Goal: Transaction & Acquisition: Purchase product/service

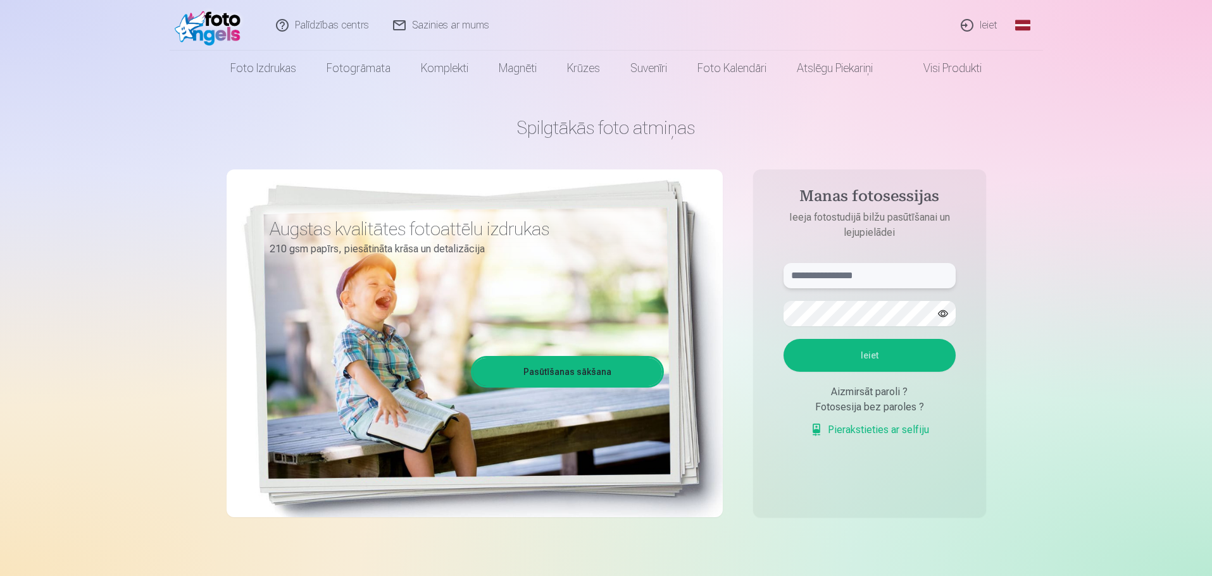
click at [807, 275] on input "text" at bounding box center [869, 275] width 172 height 25
type input "**********"
click at [915, 350] on button "Ieiet" at bounding box center [869, 355] width 172 height 33
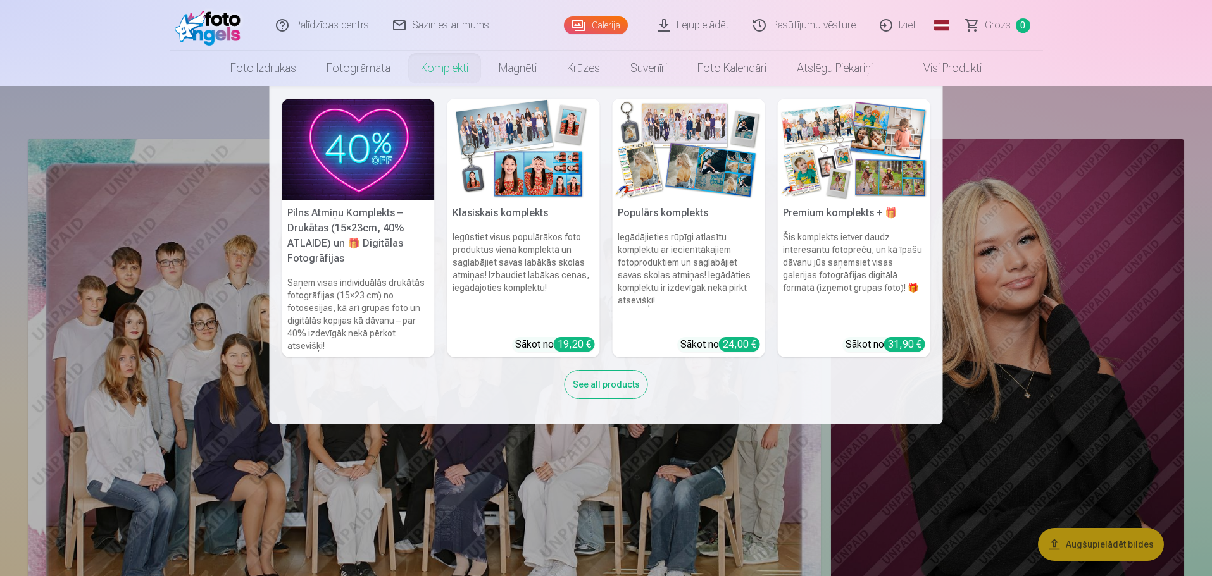
click at [427, 63] on link "Komplekti" at bounding box center [445, 68] width 78 height 35
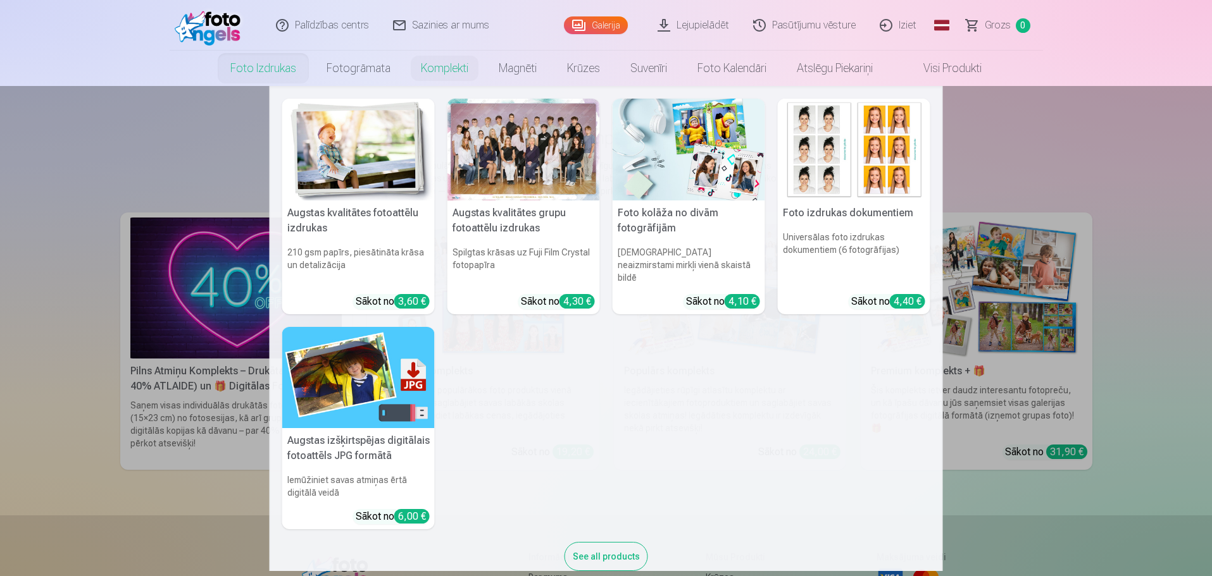
click at [265, 59] on link "Foto izdrukas" at bounding box center [263, 68] width 96 height 35
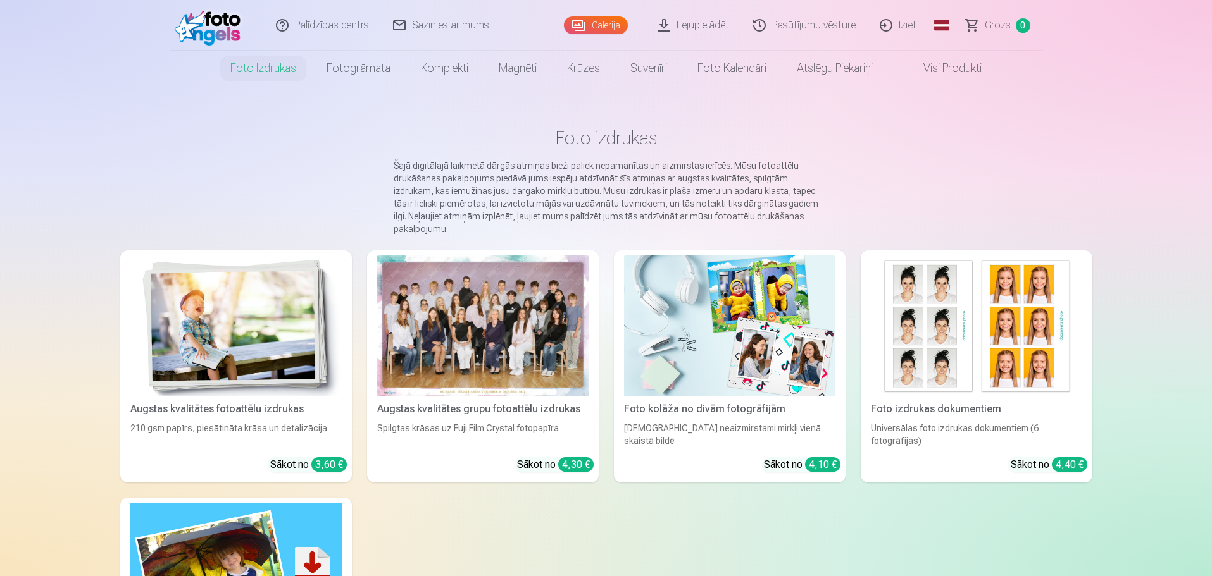
click at [955, 65] on link "Visi produkti" at bounding box center [942, 68] width 109 height 35
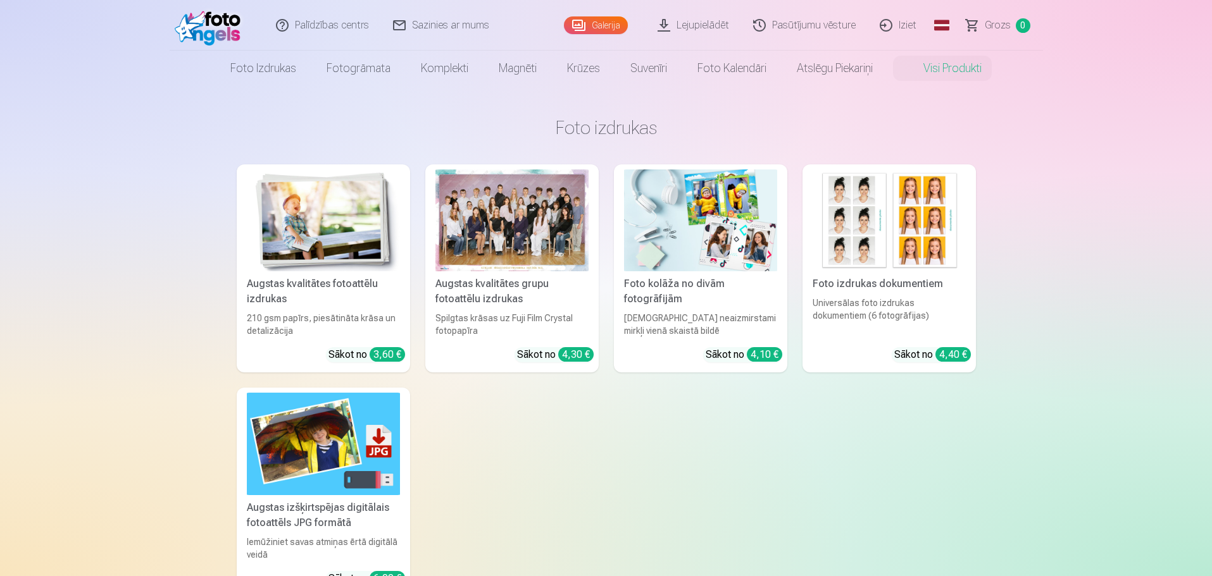
click at [535, 231] on div at bounding box center [511, 221] width 153 height 102
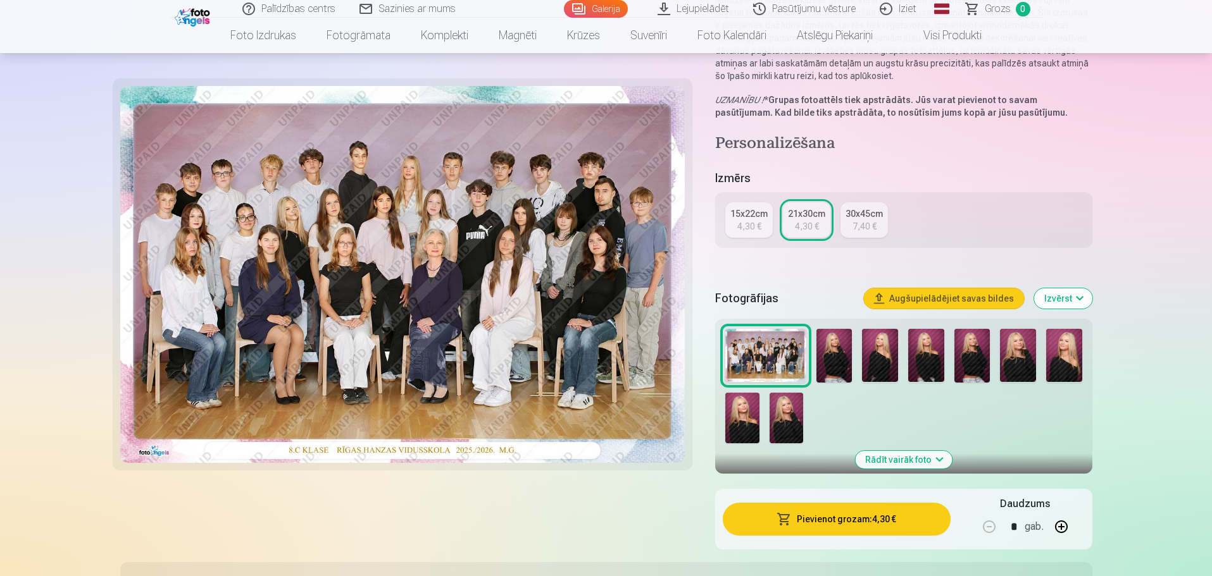
scroll to position [316, 0]
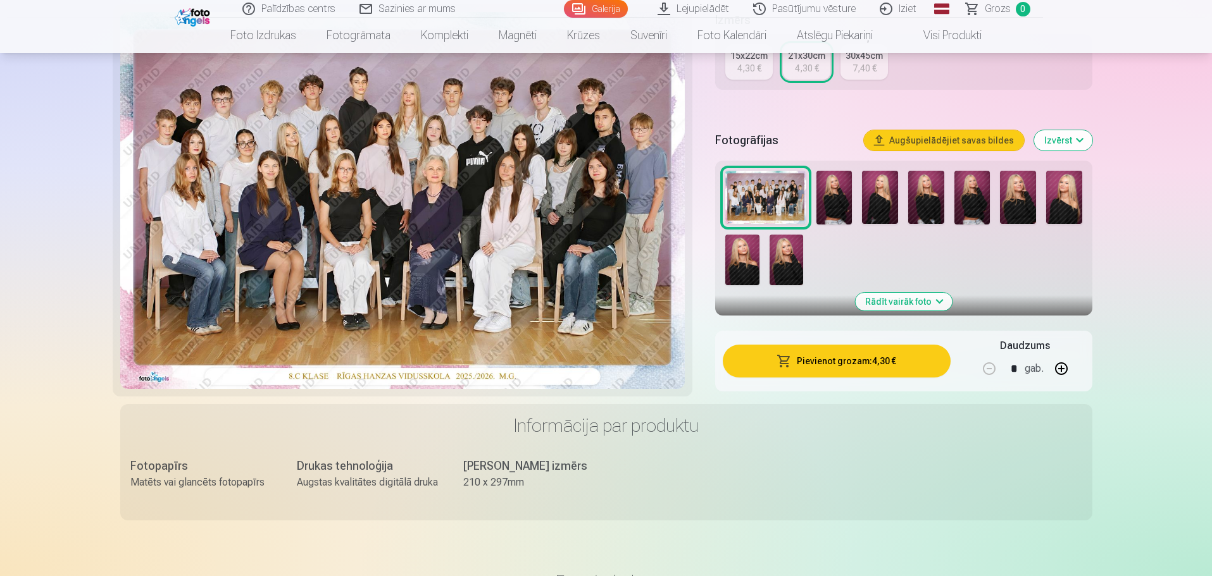
click at [936, 304] on button "Rādīt vairāk foto" at bounding box center [903, 302] width 97 height 18
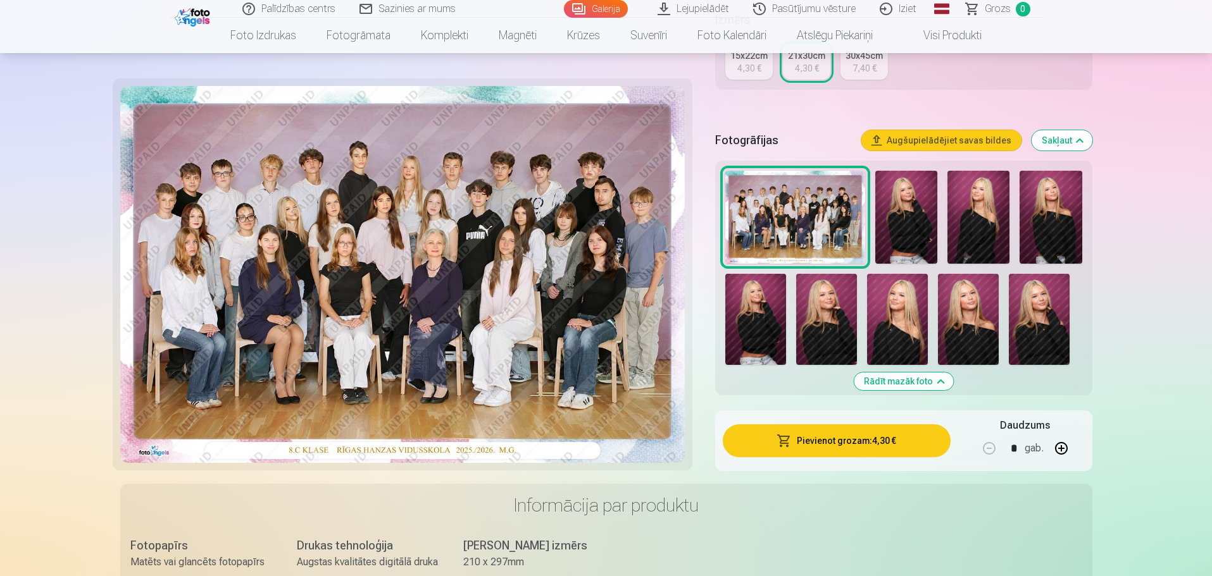
click at [941, 380] on button "Rādīt mazāk foto" at bounding box center [903, 382] width 99 height 18
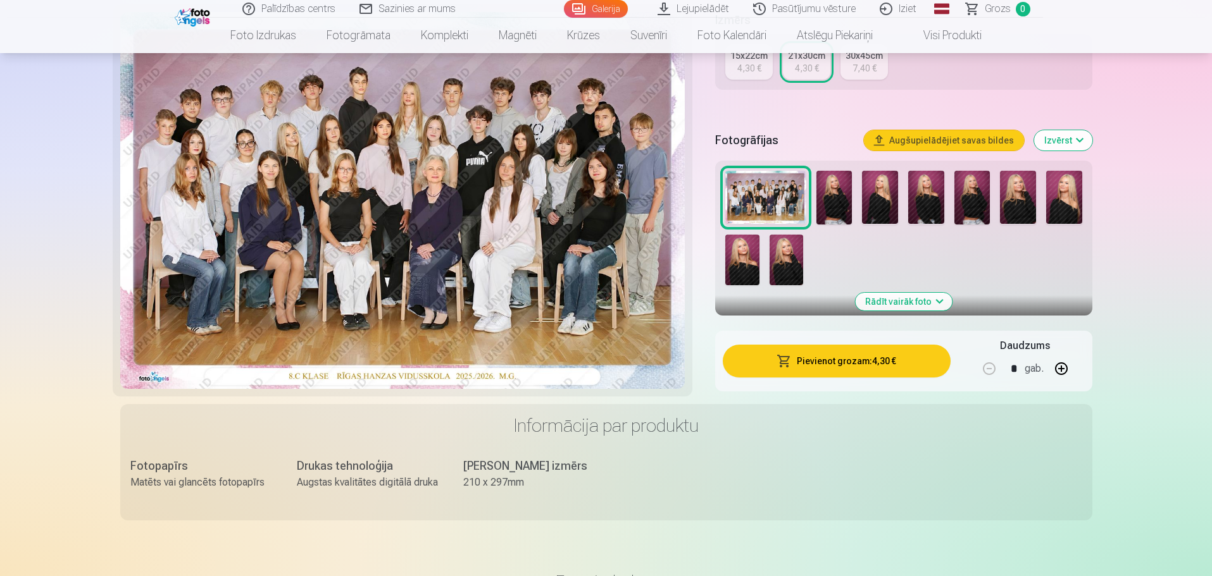
scroll to position [259, 0]
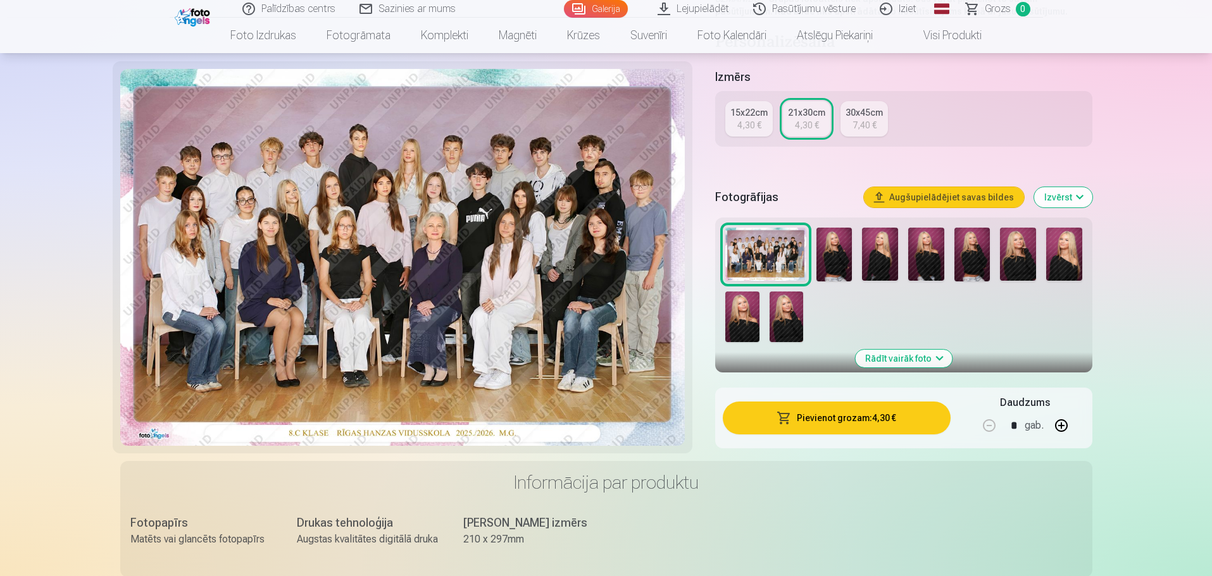
click at [940, 363] on button "Rādīt vairāk foto" at bounding box center [903, 359] width 97 height 18
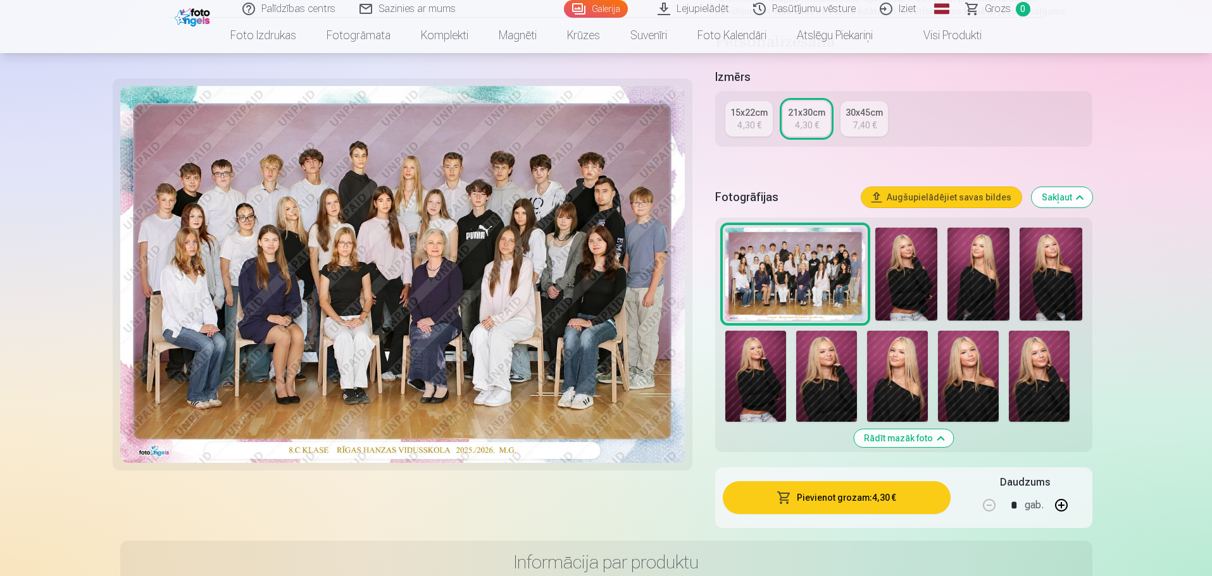
click at [763, 111] on div "15x22cm" at bounding box center [748, 112] width 37 height 13
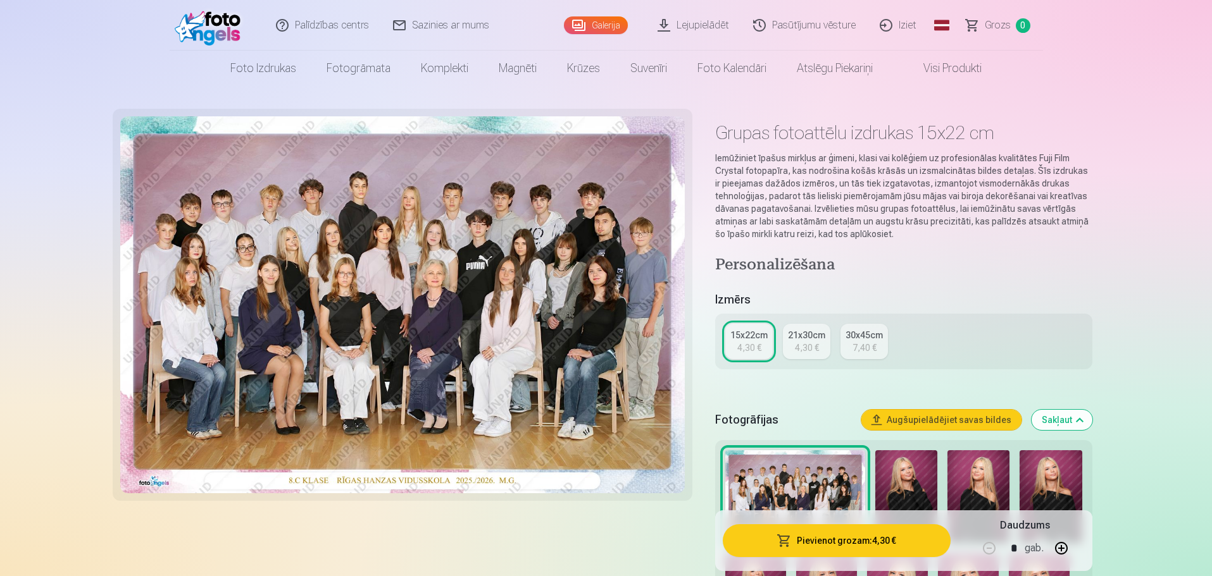
click at [795, 330] on div "21x30cm" at bounding box center [806, 335] width 37 height 13
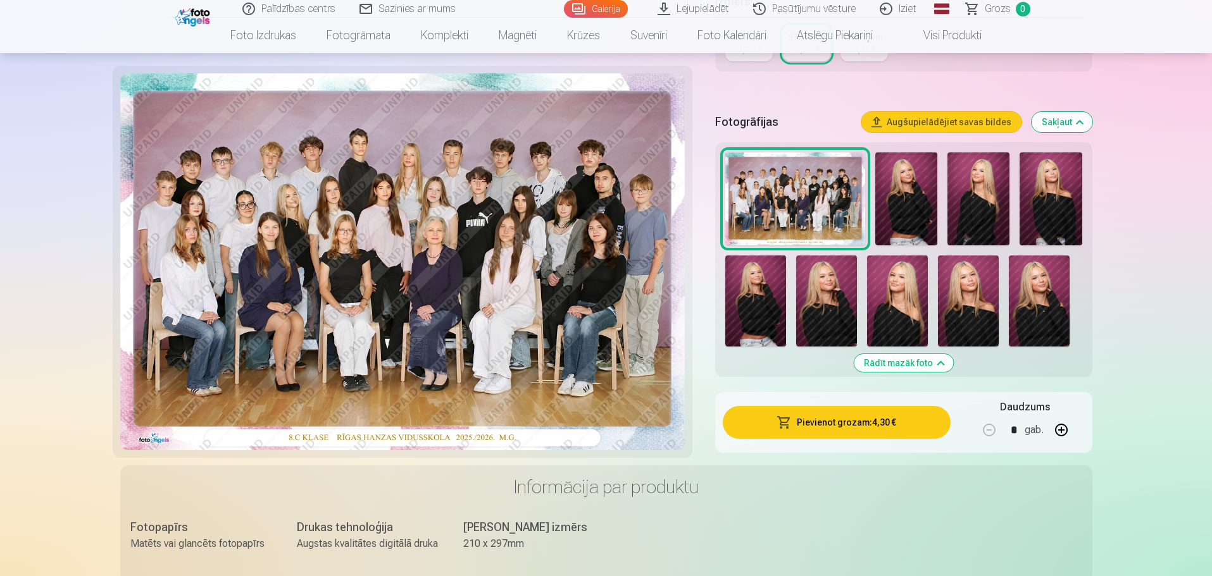
scroll to position [380, 0]
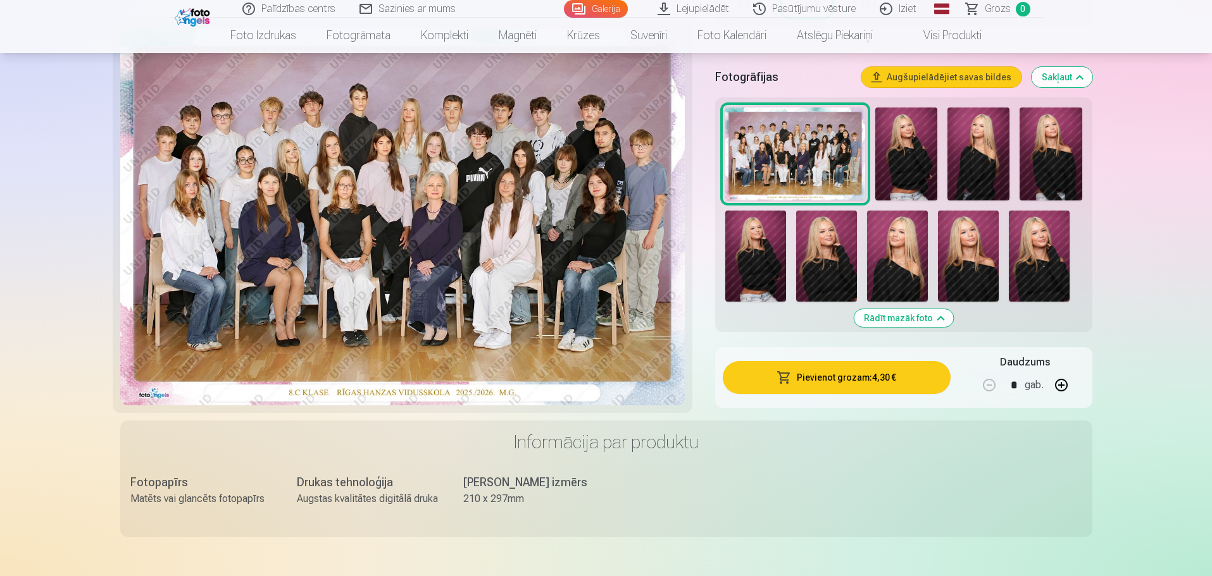
click at [906, 247] on img at bounding box center [897, 256] width 61 height 91
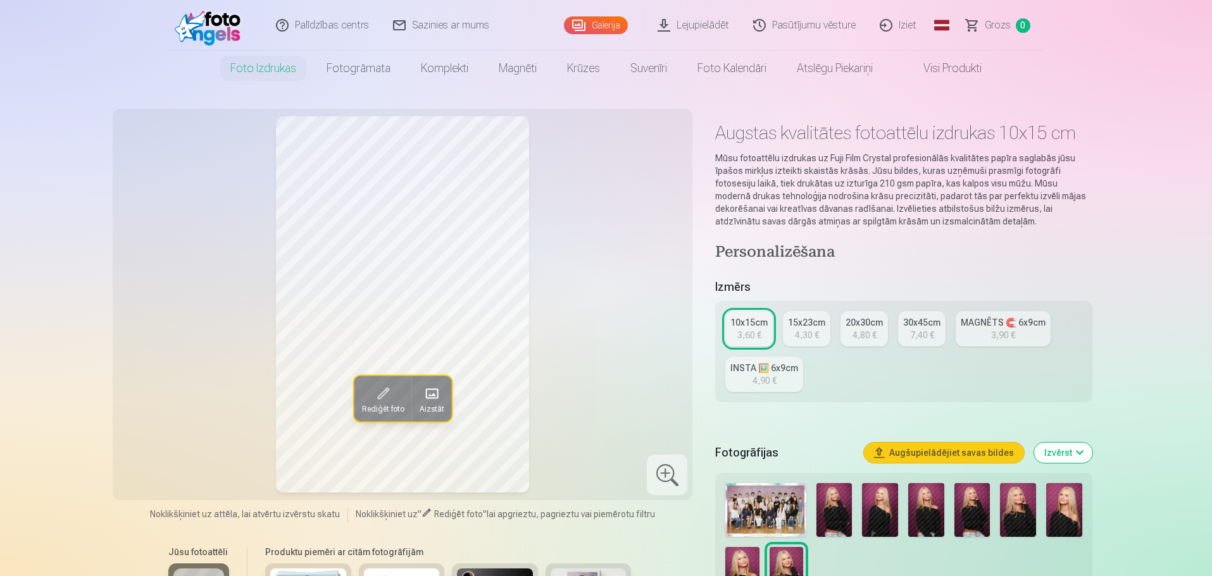
click at [871, 512] on img at bounding box center [880, 510] width 36 height 54
click at [839, 509] on img at bounding box center [834, 510] width 36 height 54
click at [878, 503] on img at bounding box center [880, 510] width 36 height 54
click at [927, 502] on img at bounding box center [926, 510] width 36 height 54
click at [972, 496] on img at bounding box center [972, 510] width 36 height 54
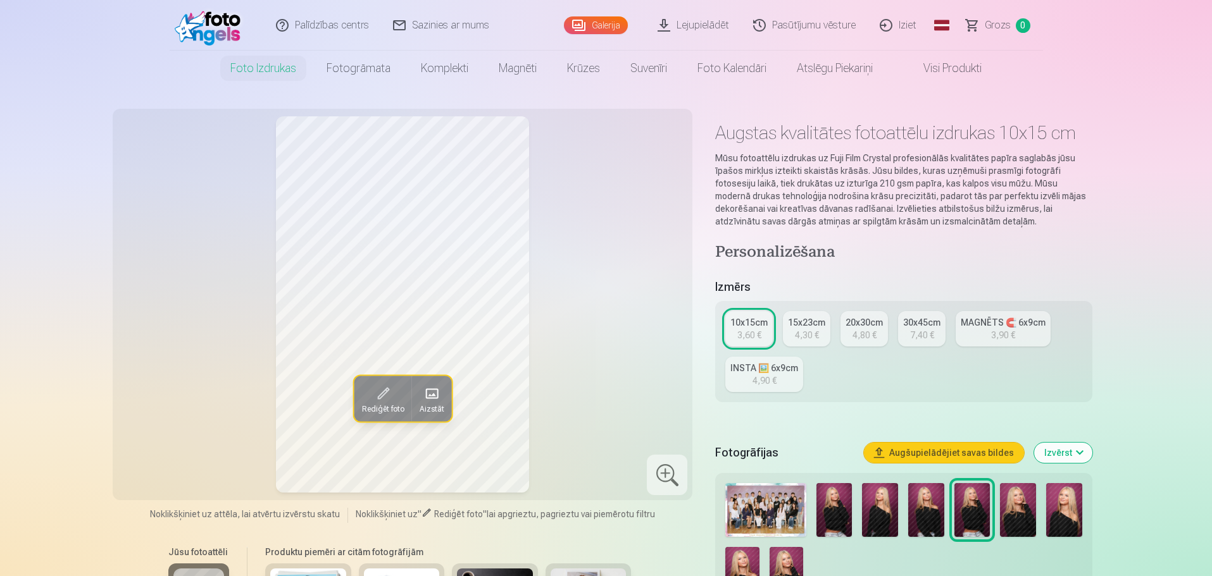
click at [1021, 497] on img at bounding box center [1018, 510] width 36 height 54
click at [1062, 497] on img at bounding box center [1064, 510] width 36 height 54
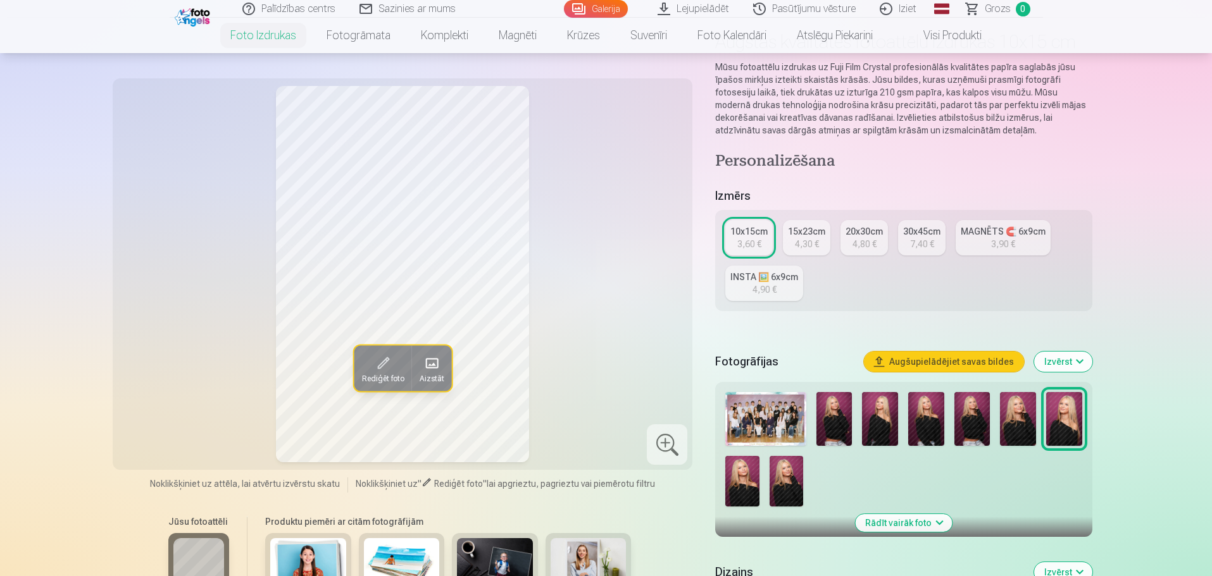
scroll to position [127, 0]
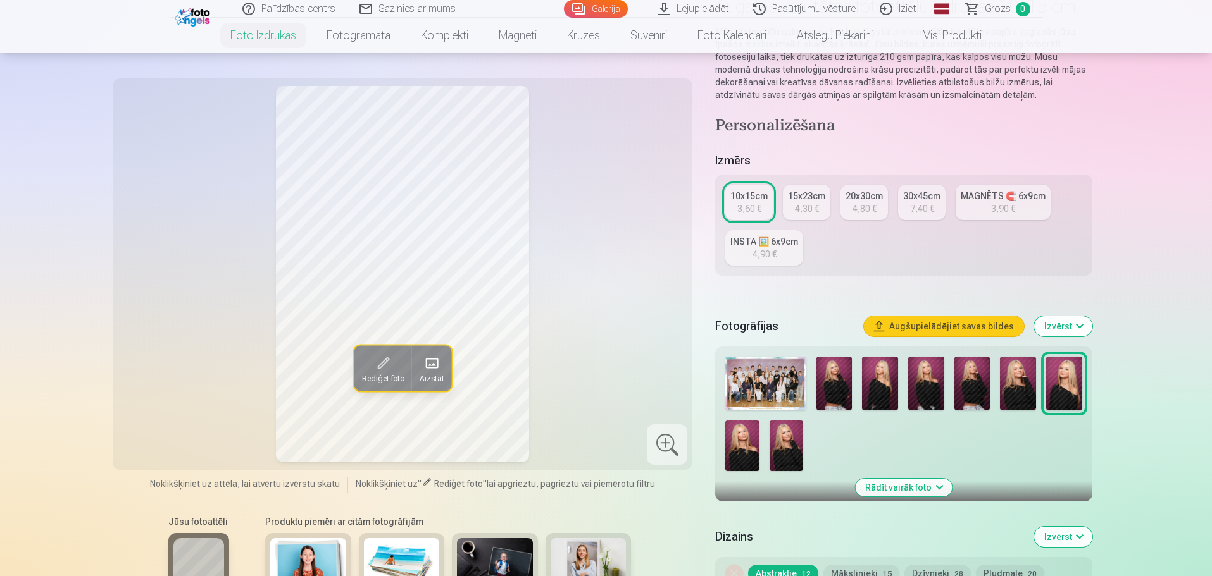
click at [728, 447] on img at bounding box center [742, 446] width 34 height 51
click at [785, 444] on img at bounding box center [786, 446] width 34 height 51
click at [834, 389] on img at bounding box center [834, 384] width 36 height 54
click at [878, 371] on img at bounding box center [880, 384] width 36 height 54
click at [923, 387] on img at bounding box center [926, 384] width 36 height 54
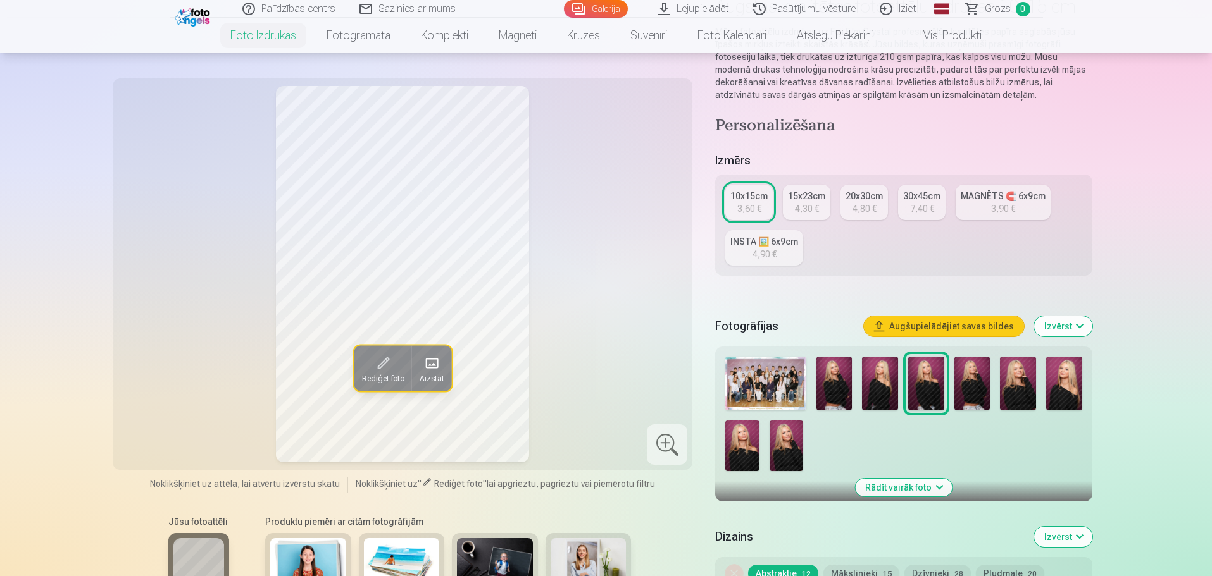
click at [971, 385] on img at bounding box center [972, 384] width 36 height 54
click at [1031, 380] on img at bounding box center [1018, 384] width 36 height 54
click at [1076, 384] on img at bounding box center [1064, 384] width 36 height 54
click at [745, 456] on img at bounding box center [742, 446] width 34 height 51
click at [791, 433] on img at bounding box center [786, 446] width 34 height 51
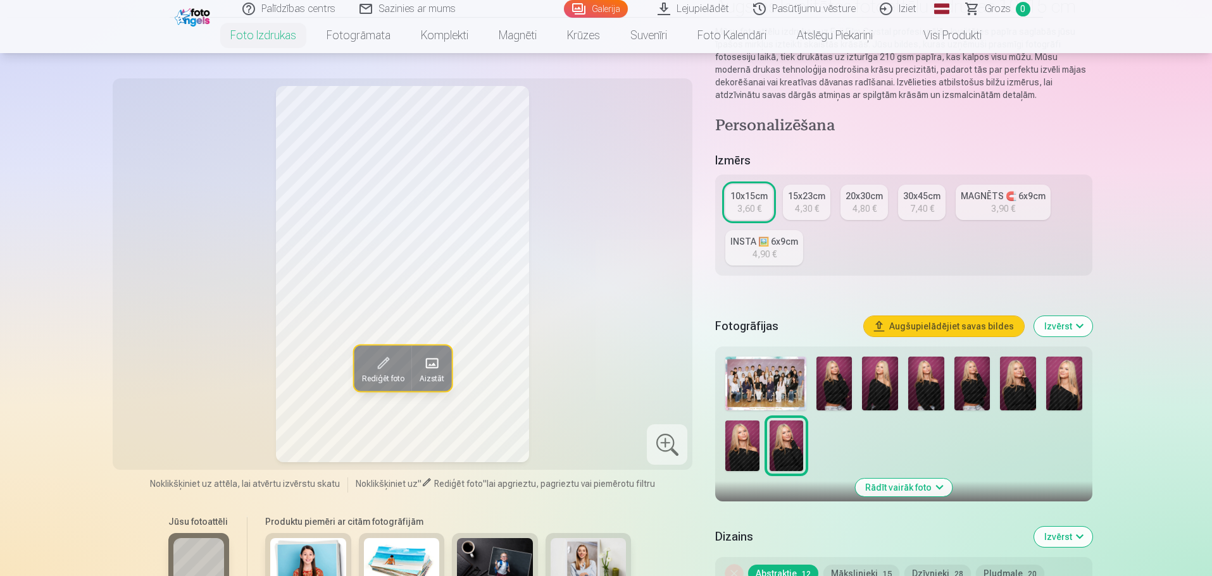
click at [835, 392] on img at bounding box center [834, 384] width 36 height 54
click at [794, 433] on img at bounding box center [786, 446] width 34 height 51
click at [838, 401] on img at bounding box center [834, 384] width 36 height 54
click at [876, 392] on img at bounding box center [880, 384] width 36 height 54
click at [918, 394] on img at bounding box center [926, 384] width 36 height 54
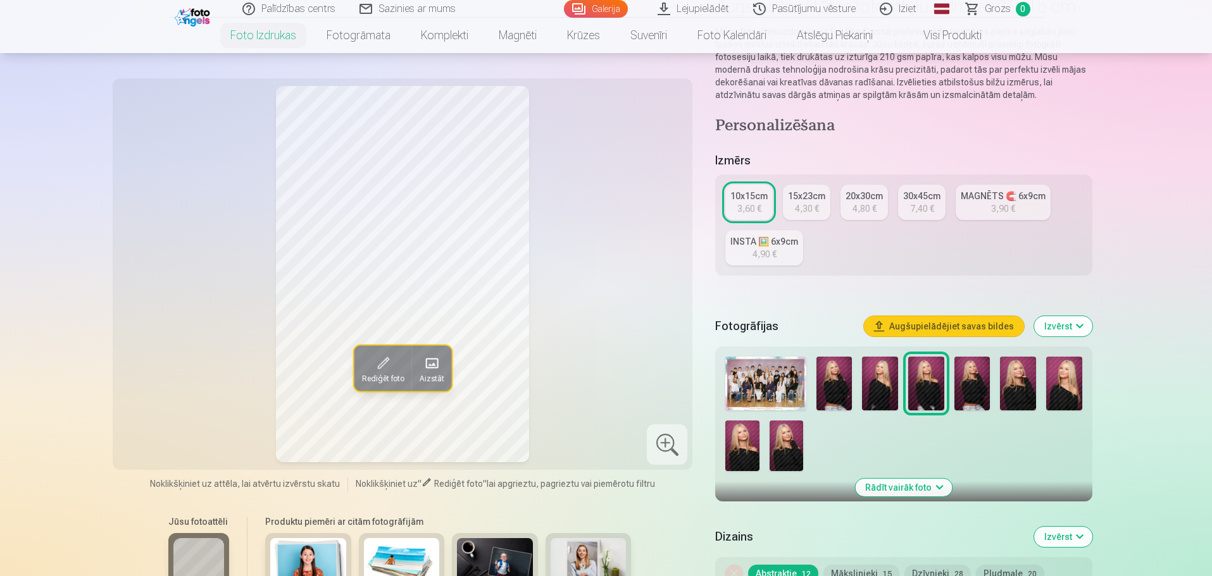
click at [967, 396] on img at bounding box center [972, 384] width 36 height 54
click at [785, 454] on img at bounding box center [786, 446] width 34 height 51
click at [831, 392] on img at bounding box center [834, 384] width 36 height 54
click at [788, 449] on img at bounding box center [786, 446] width 34 height 51
click at [875, 373] on img at bounding box center [880, 384] width 36 height 54
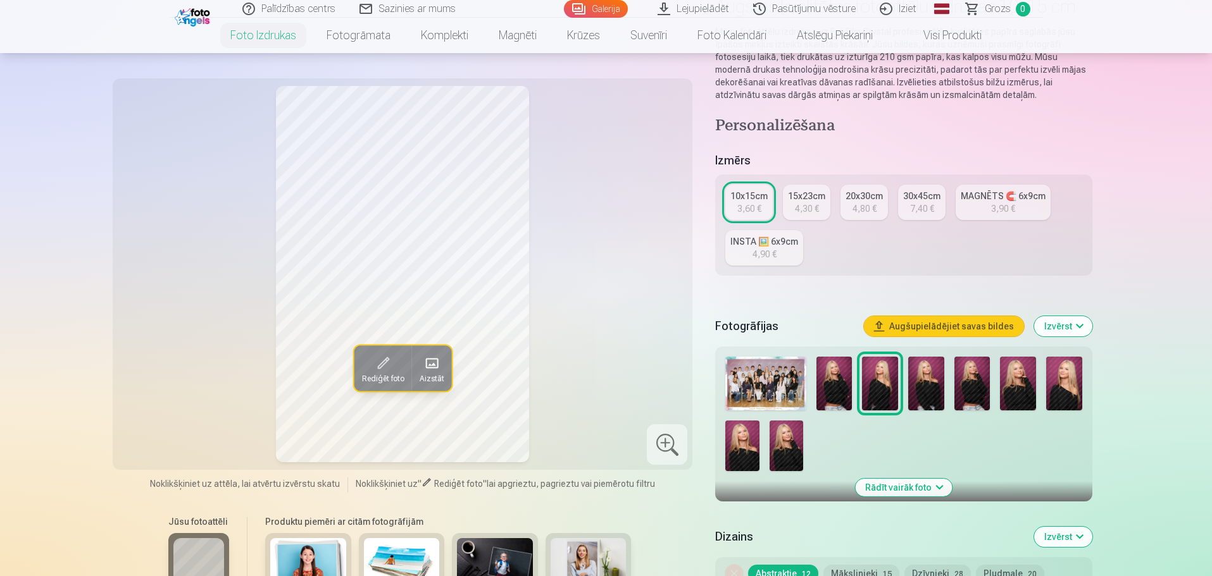
click at [1067, 376] on img at bounding box center [1064, 384] width 36 height 54
click at [746, 459] on img at bounding box center [742, 446] width 34 height 51
click at [784, 451] on img at bounding box center [786, 446] width 34 height 51
click at [802, 209] on div "4,30 €" at bounding box center [807, 208] width 24 height 13
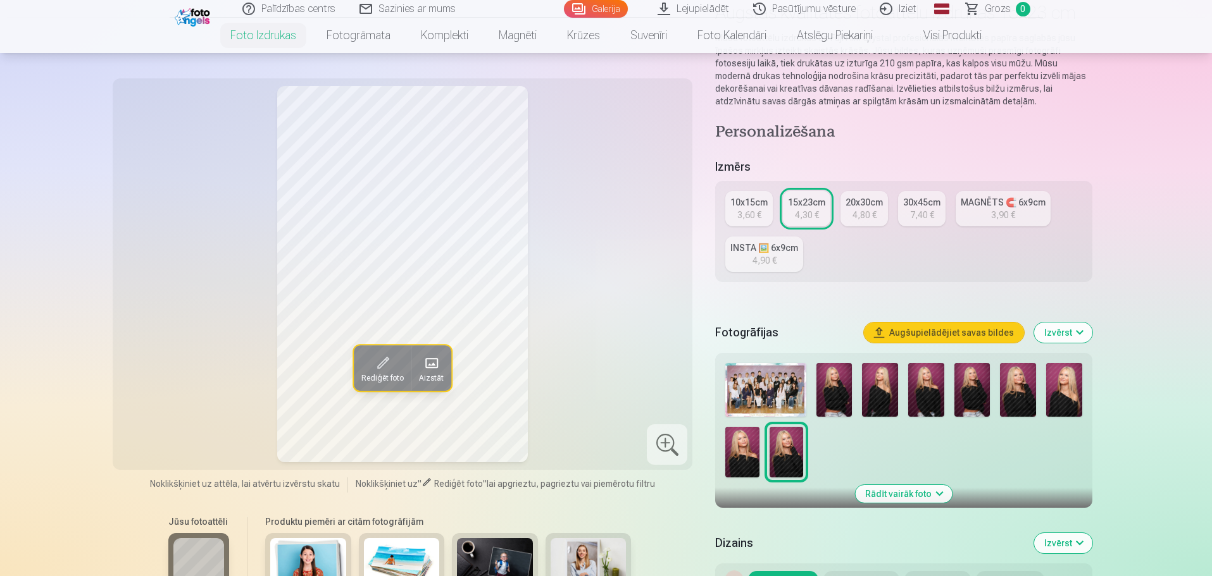
scroll to position [127, 0]
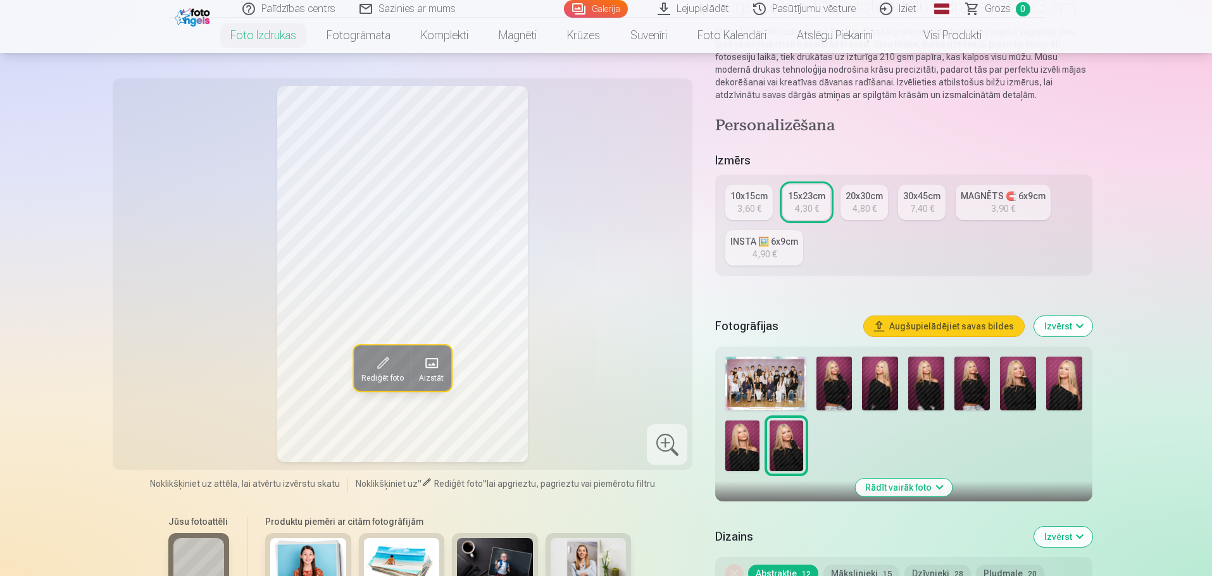
click at [877, 386] on img at bounding box center [880, 384] width 36 height 54
click at [778, 438] on img at bounding box center [786, 446] width 34 height 51
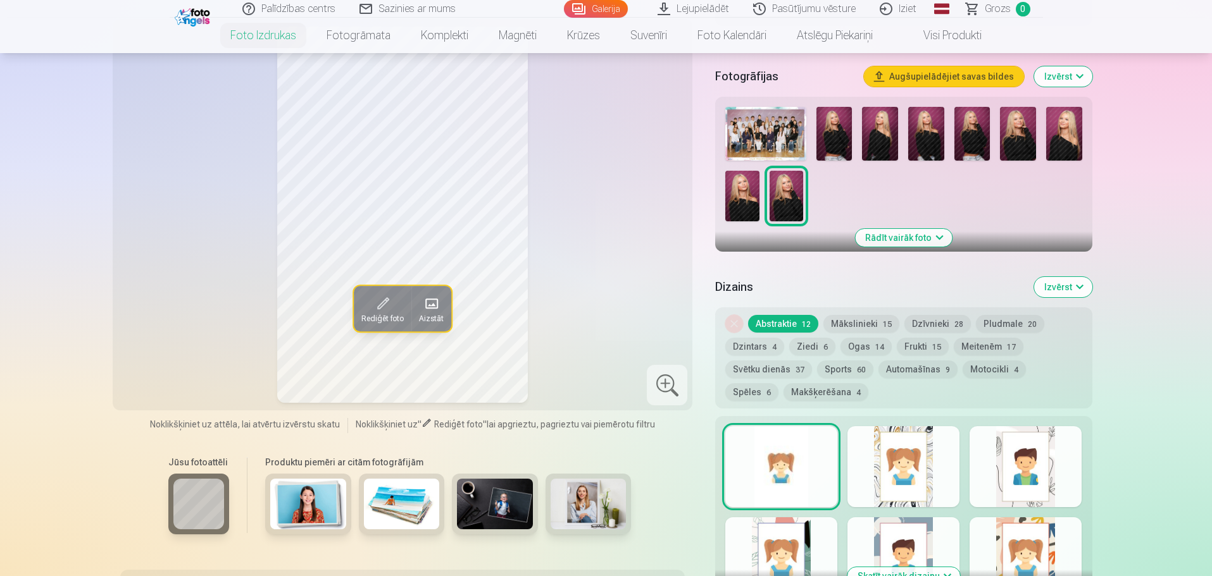
scroll to position [443, 0]
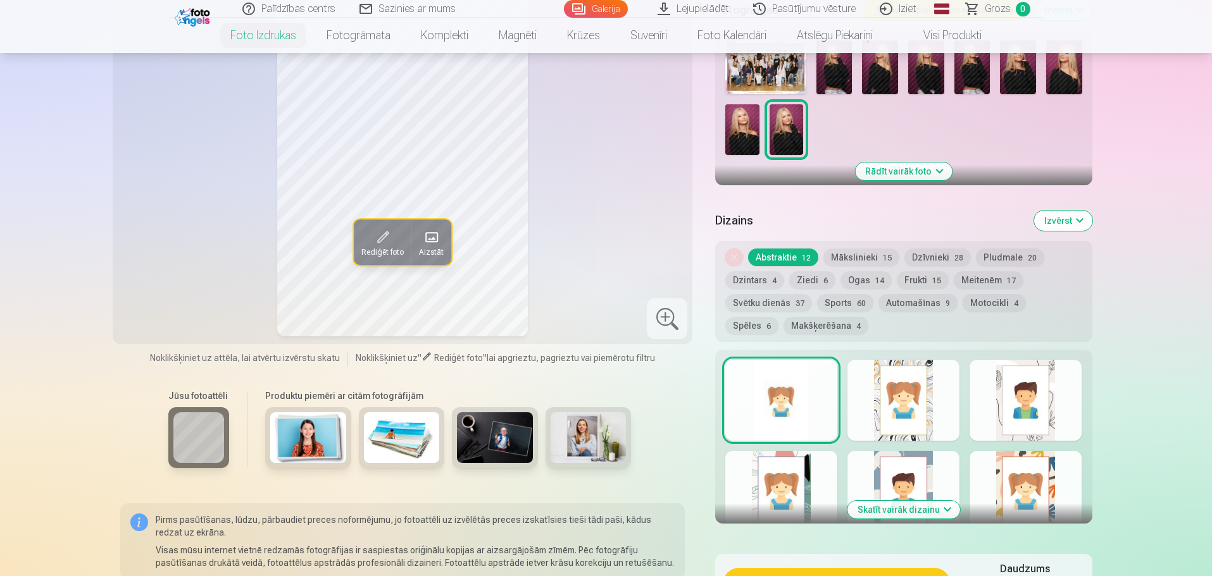
click at [852, 254] on button "Mākslinieki 15" at bounding box center [861, 258] width 76 height 18
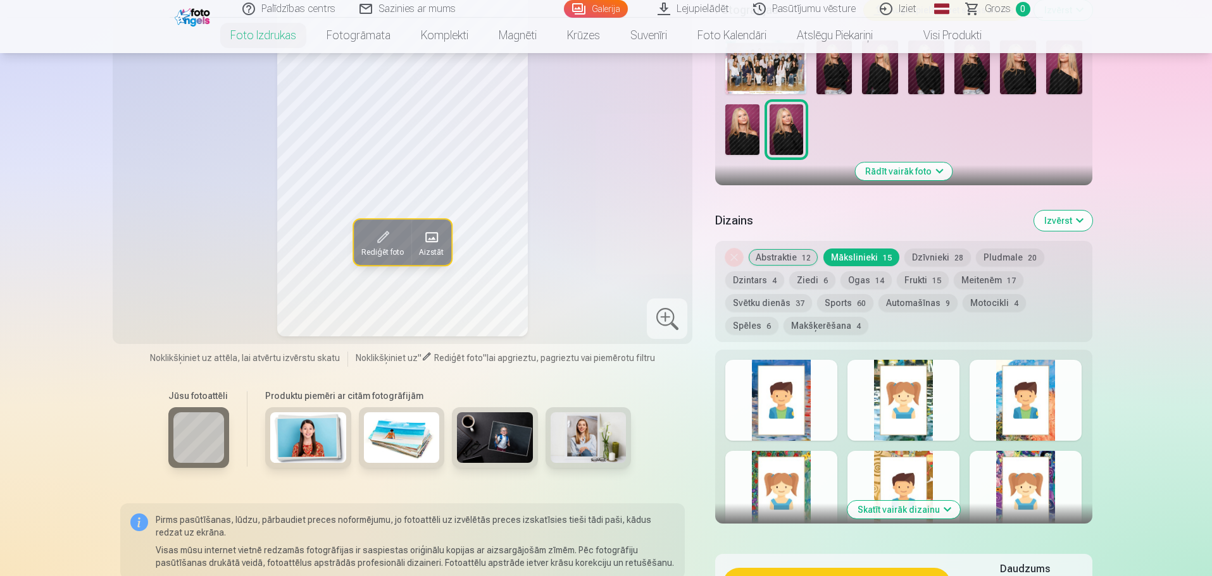
click at [931, 252] on button "Dzīvnieki 28" at bounding box center [937, 258] width 66 height 18
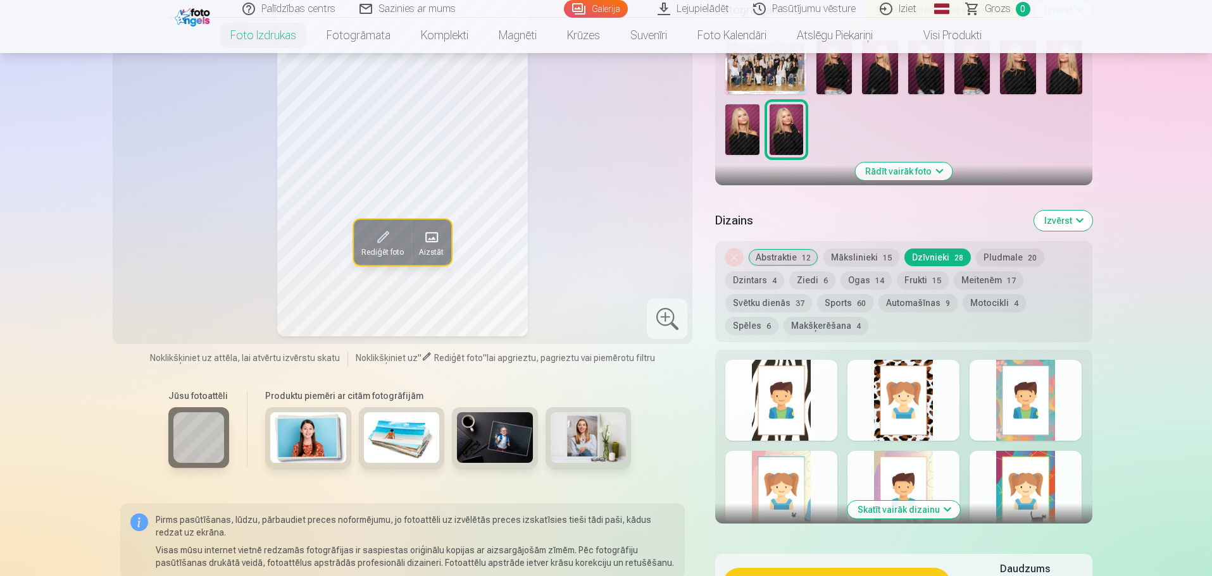
click at [755, 284] on button "Dzintars 4" at bounding box center [754, 280] width 59 height 18
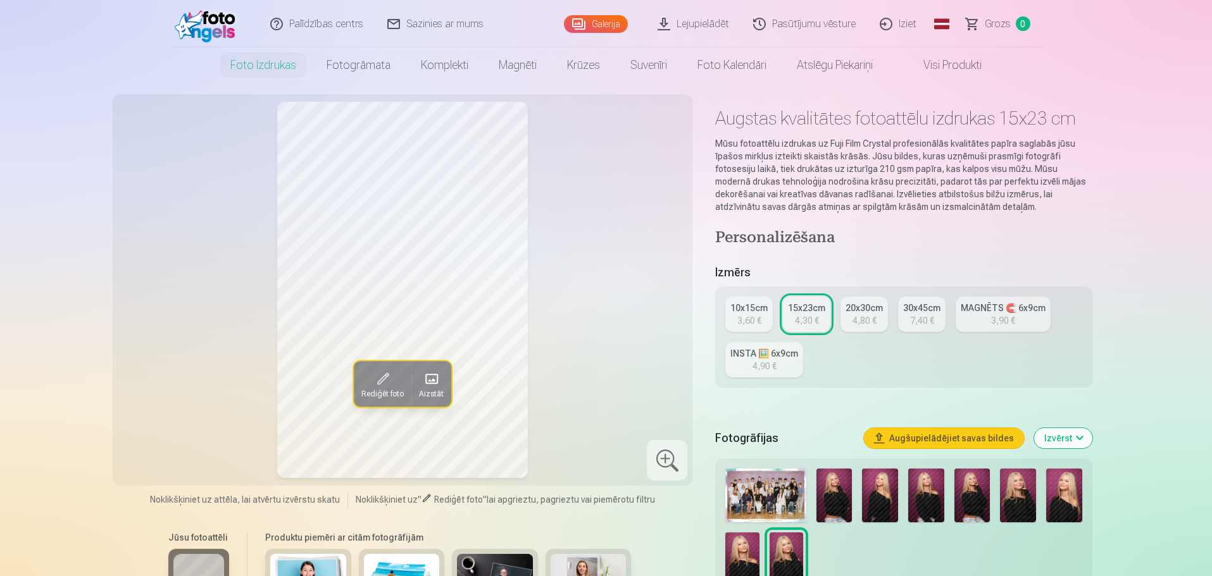
scroll to position [0, 0]
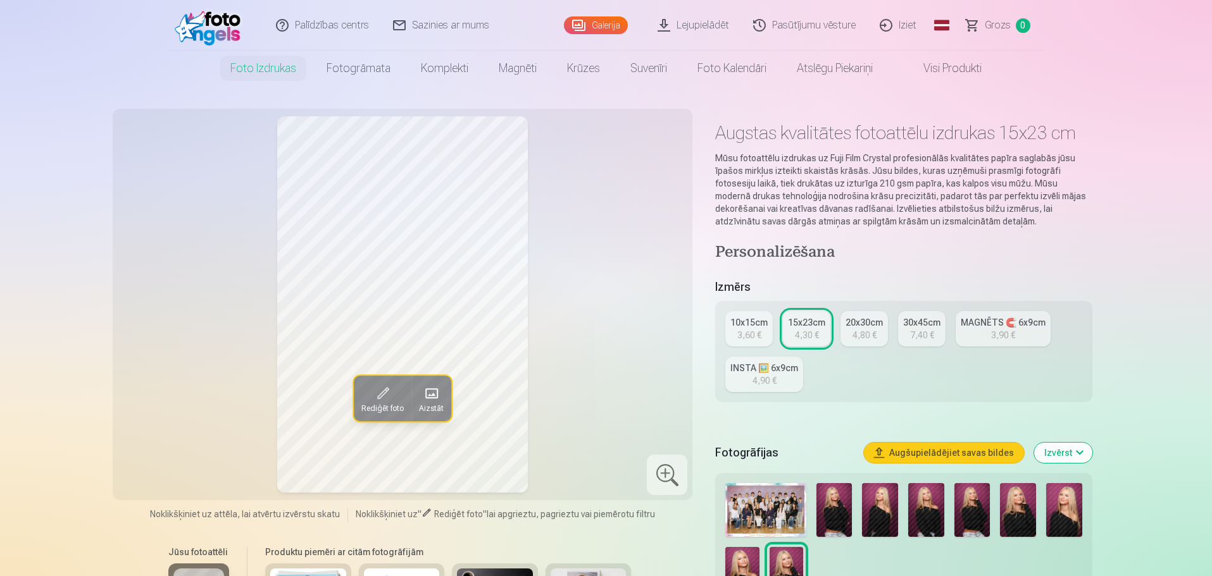
click at [743, 502] on img at bounding box center [765, 510] width 80 height 54
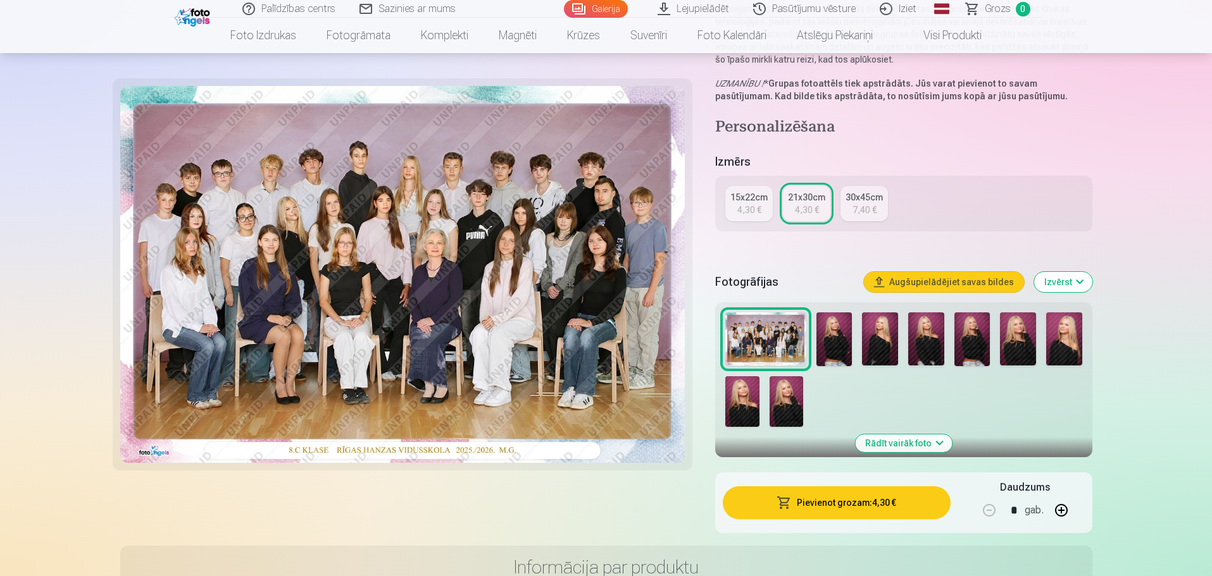
scroll to position [190, 0]
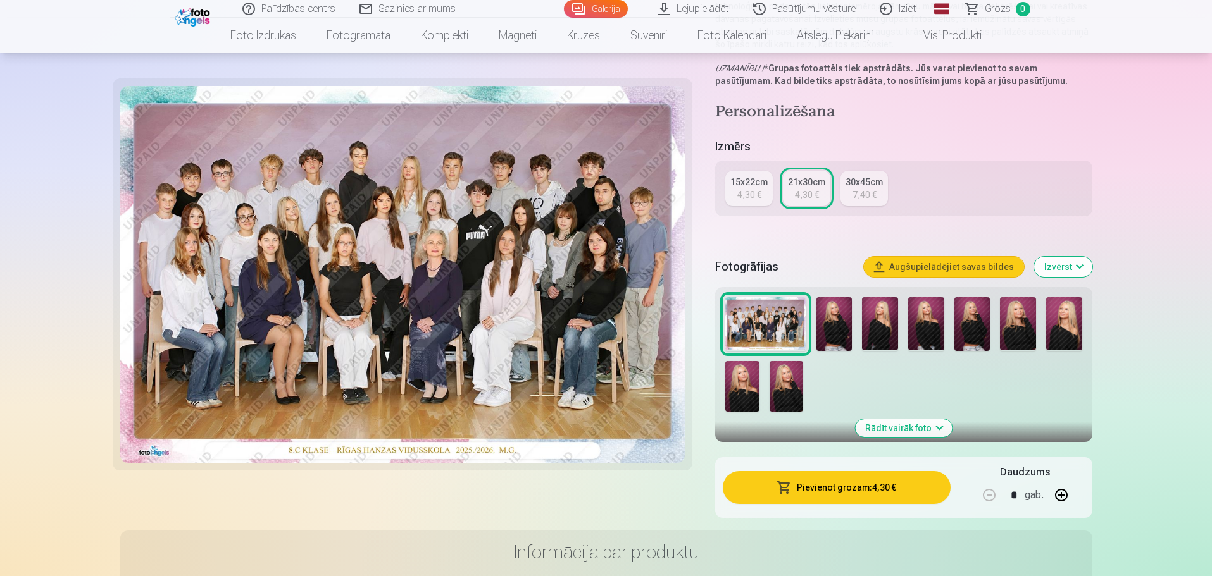
click at [844, 489] on button "Pievienot grozam : 4,30 €" at bounding box center [836, 487] width 227 height 33
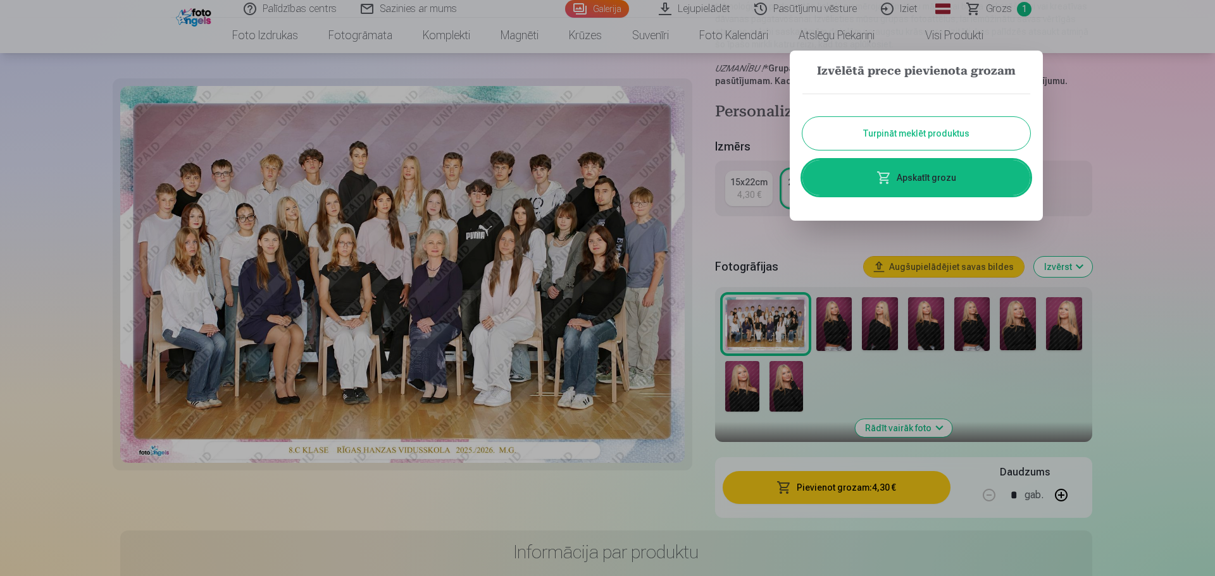
click at [905, 137] on button "Turpināt meklēt produktus" at bounding box center [916, 133] width 228 height 33
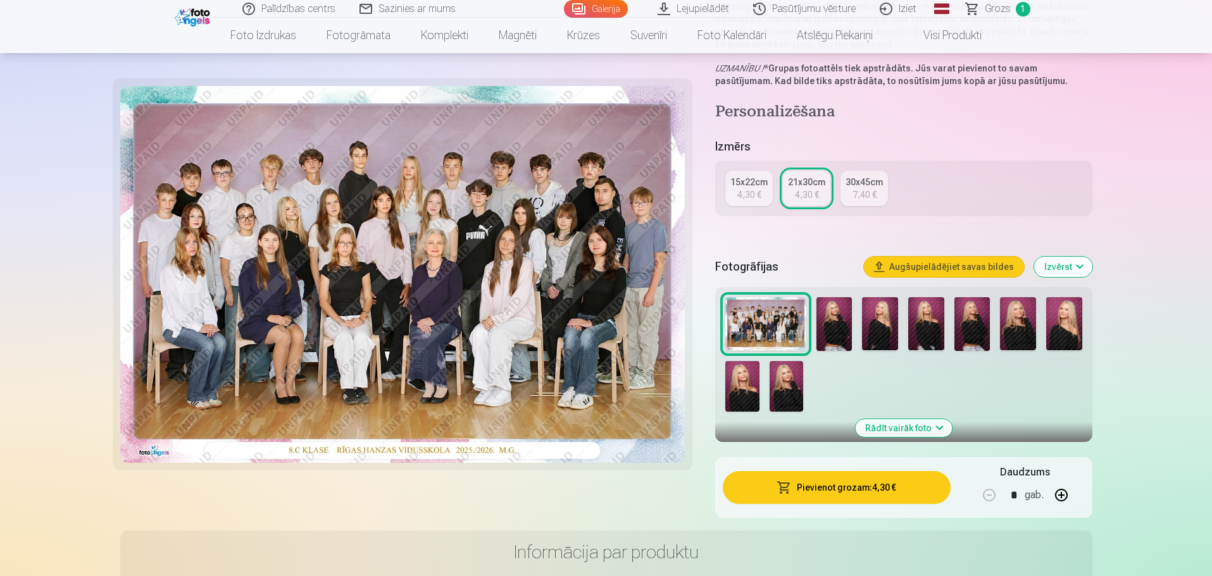
click at [878, 336] on img at bounding box center [880, 324] width 36 height 54
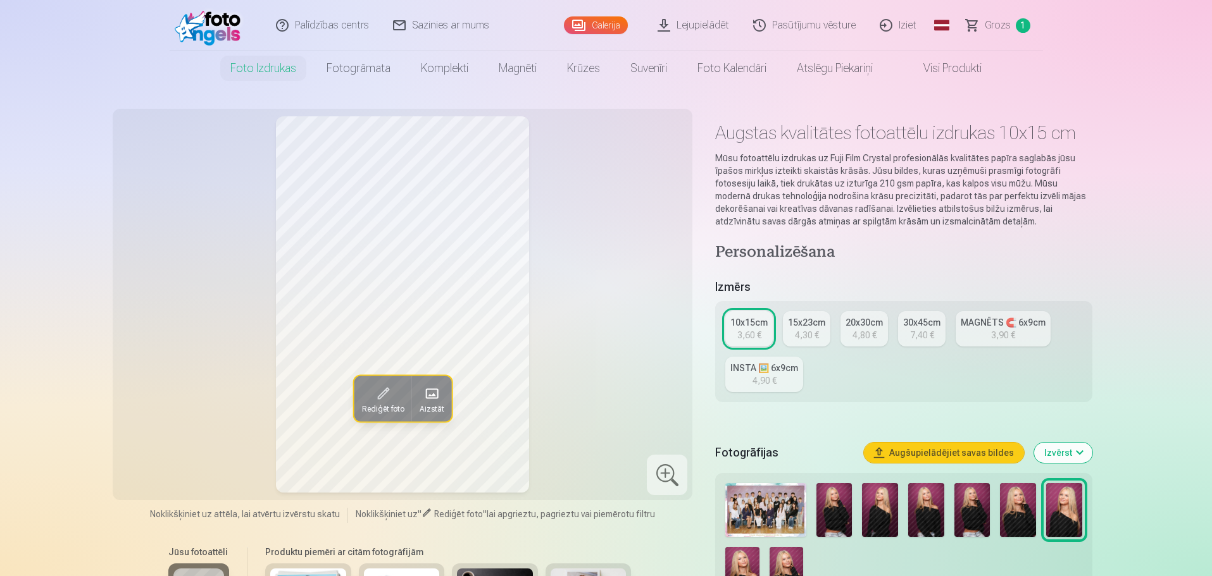
click at [929, 510] on img at bounding box center [926, 510] width 36 height 54
click at [880, 512] on img at bounding box center [880, 510] width 36 height 54
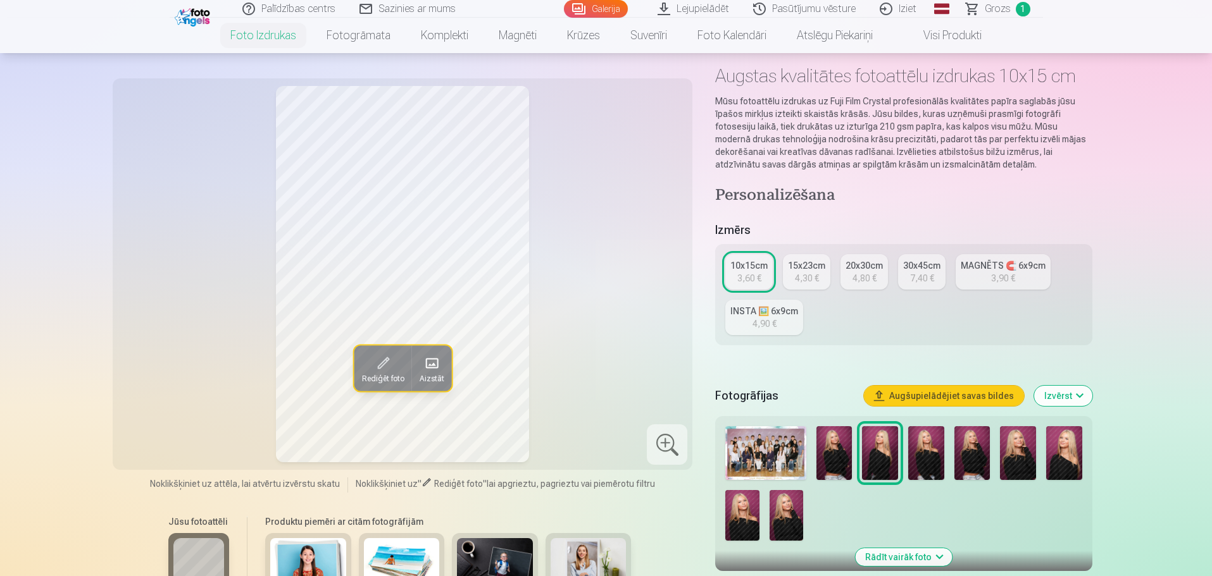
scroll to position [127, 0]
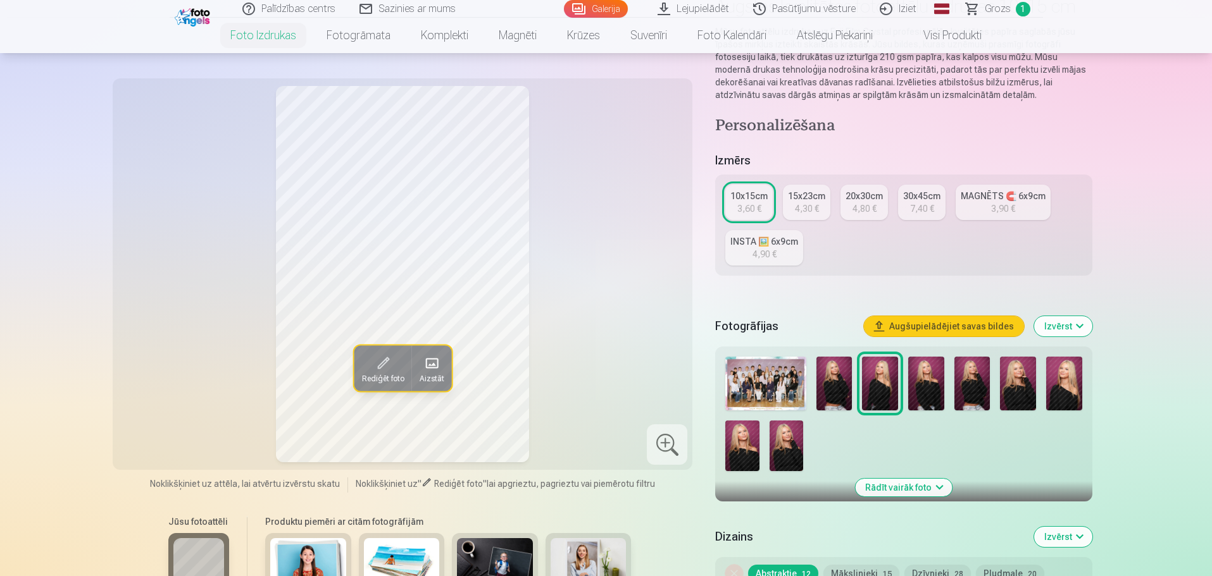
click at [795, 209] on div "4,30 €" at bounding box center [807, 208] width 24 height 13
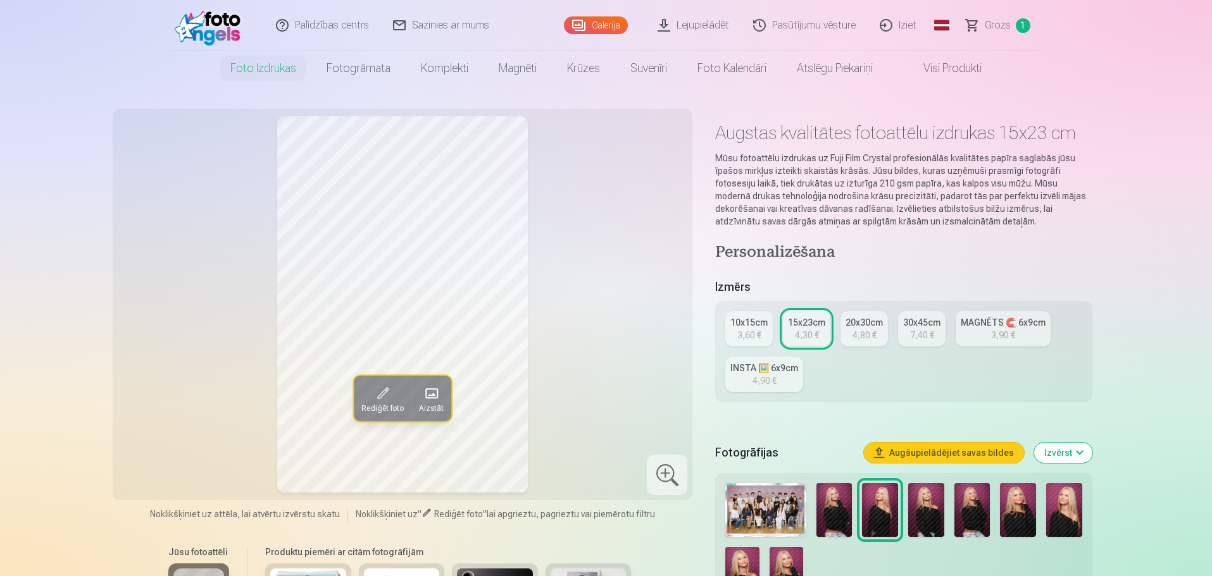
click at [740, 332] on div "3,60 €" at bounding box center [749, 335] width 24 height 13
click at [807, 337] on div "4,30 €" at bounding box center [807, 335] width 24 height 13
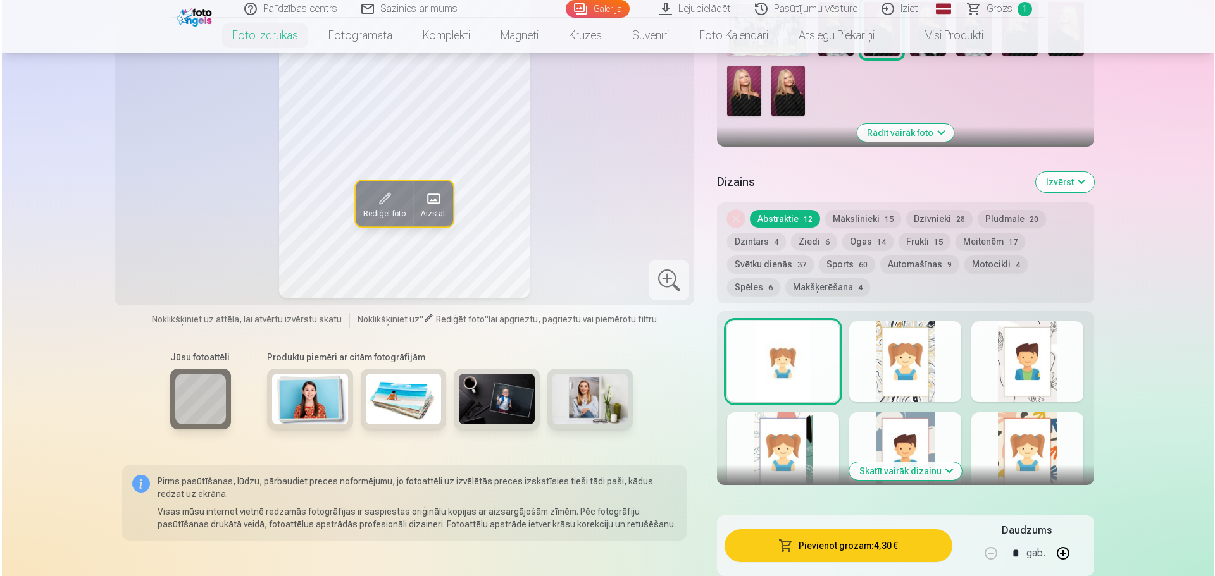
scroll to position [696, 0]
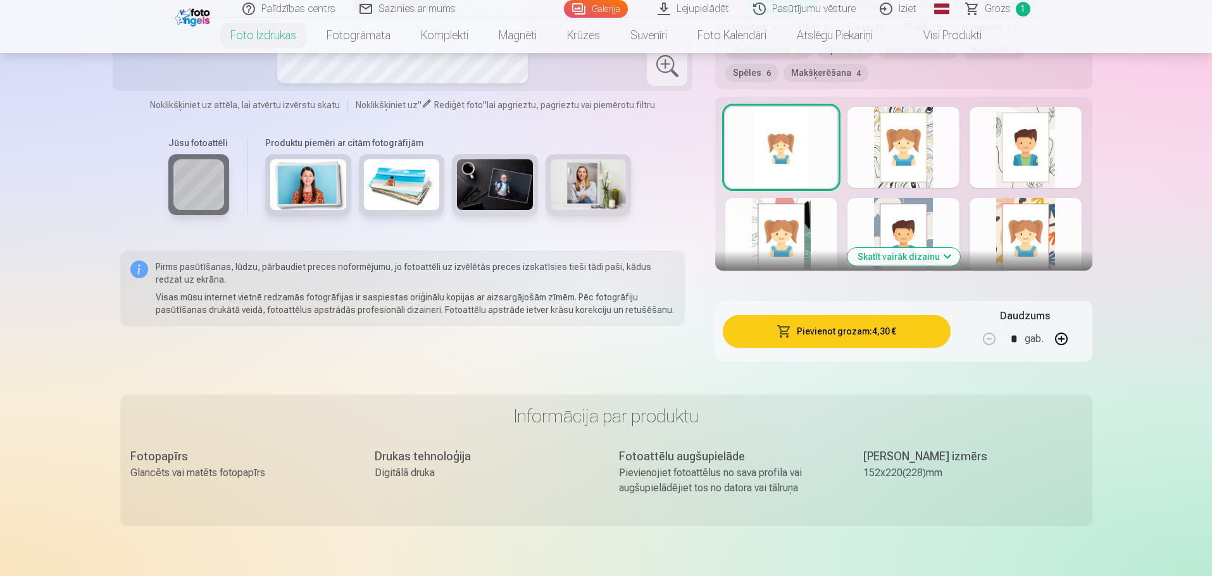
click at [830, 334] on button "Pievienot grozam : 4,30 €" at bounding box center [836, 331] width 227 height 33
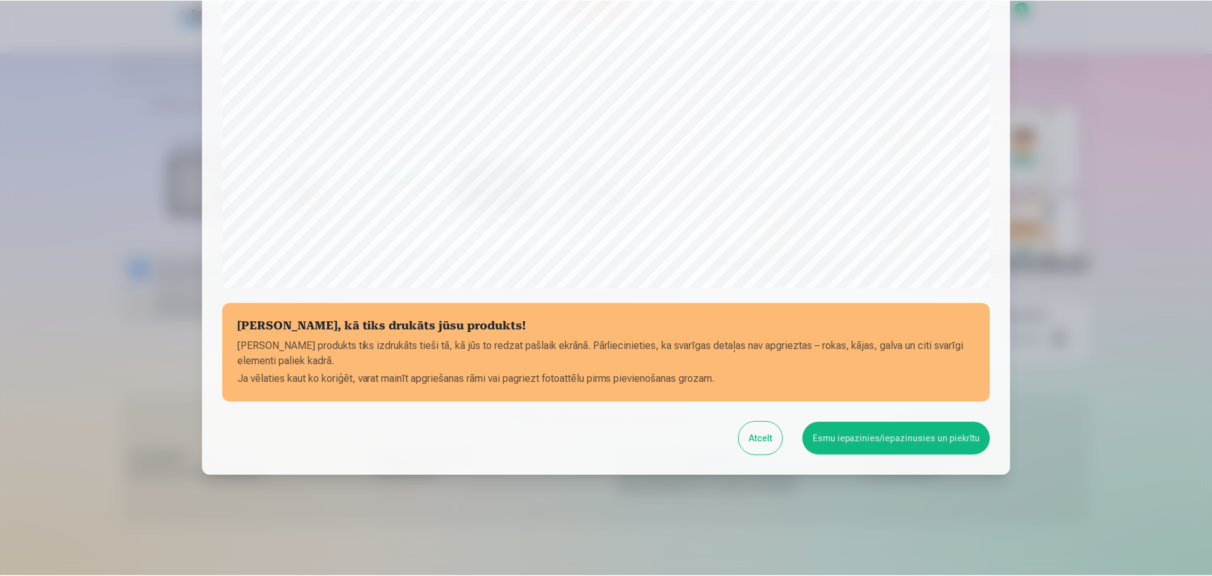
scroll to position [335, 0]
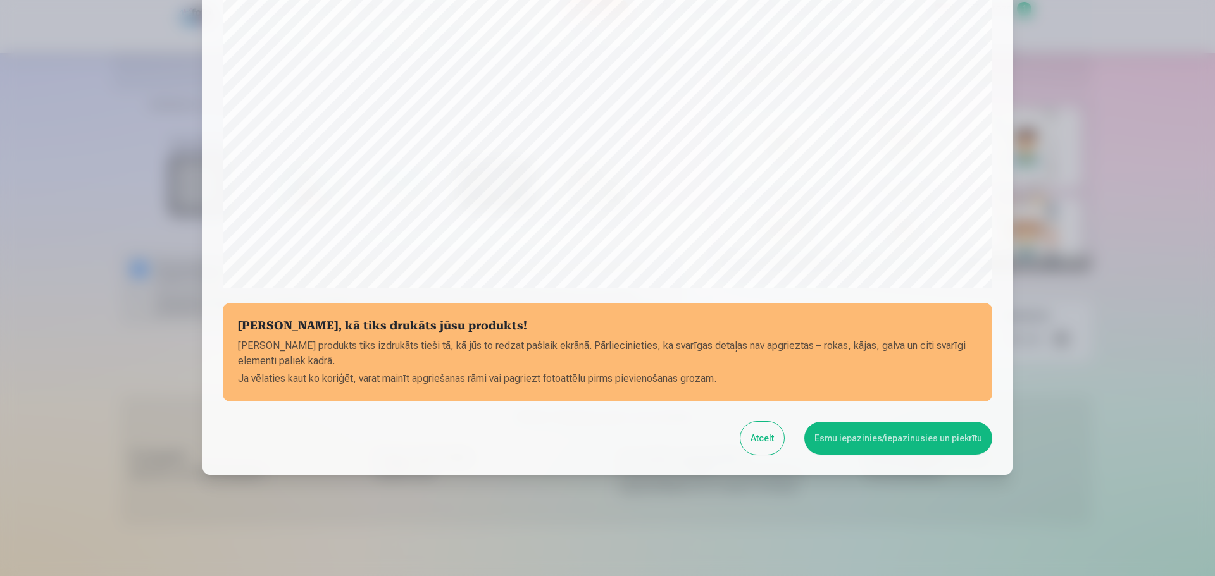
click at [888, 432] on button "Esmu iepazinies/iepazinusies un piekrītu" at bounding box center [898, 438] width 188 height 33
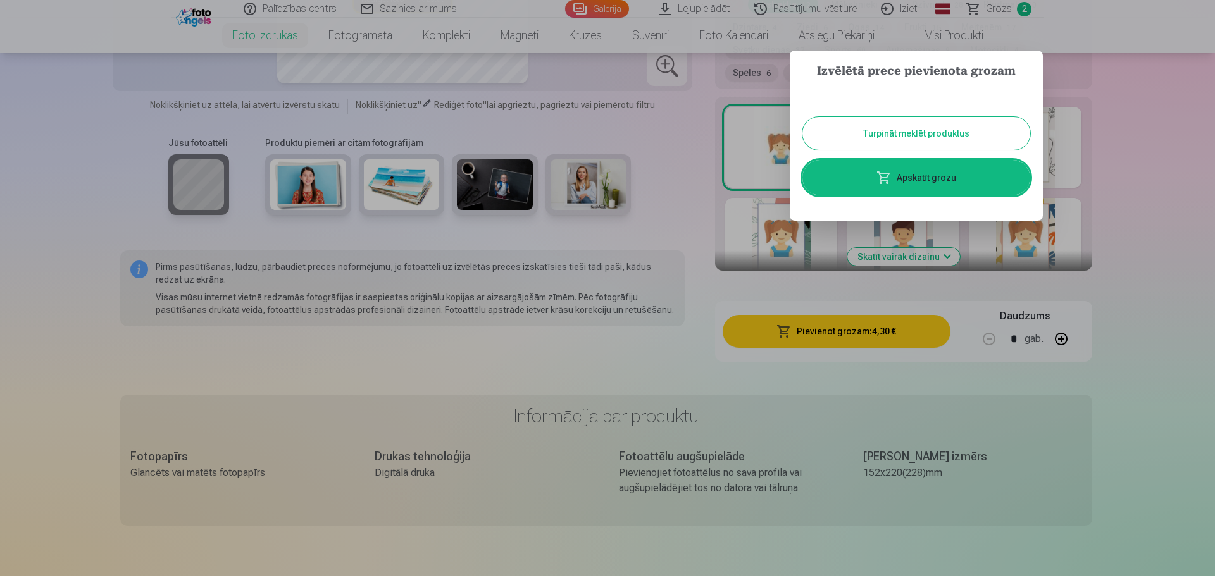
click at [907, 133] on button "Turpināt meklēt produktus" at bounding box center [916, 133] width 228 height 33
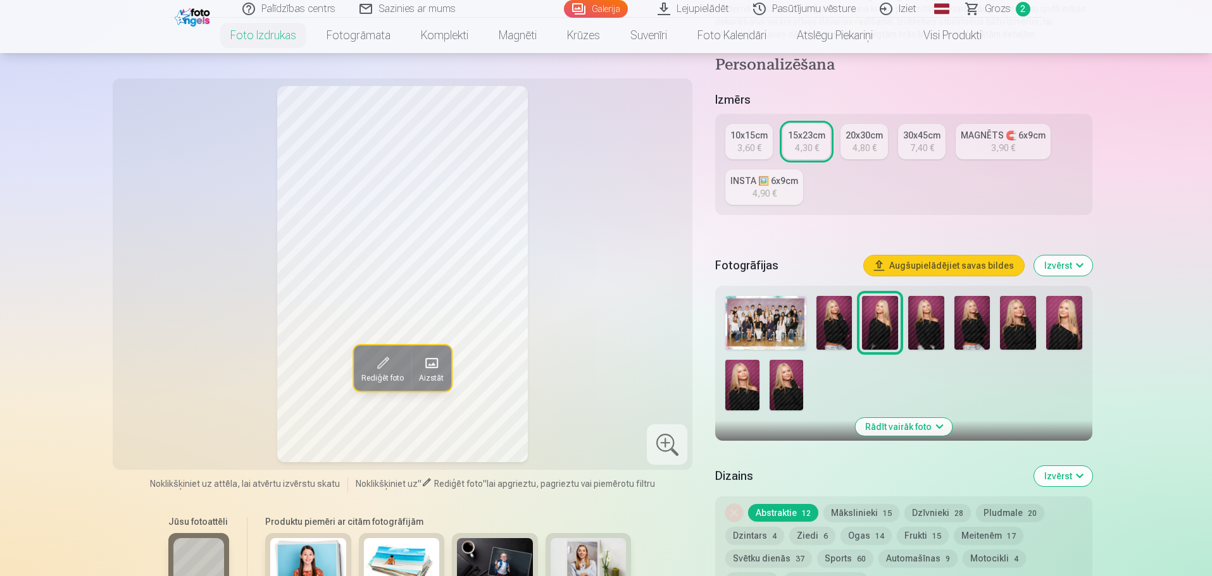
scroll to position [316, 0]
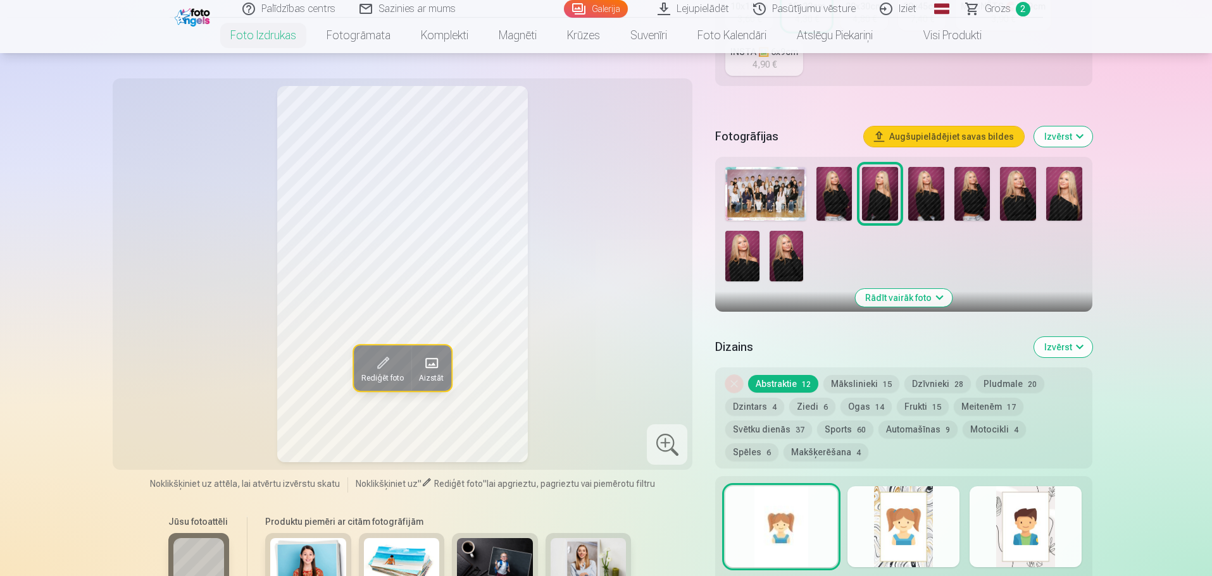
click at [785, 262] on img at bounding box center [786, 256] width 34 height 51
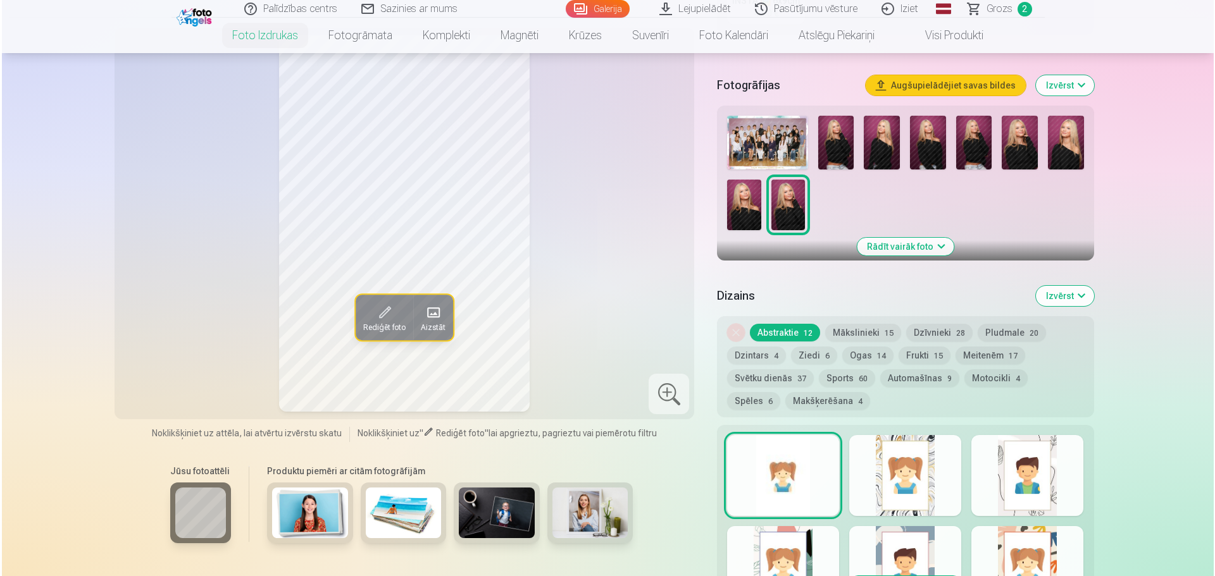
scroll to position [570, 0]
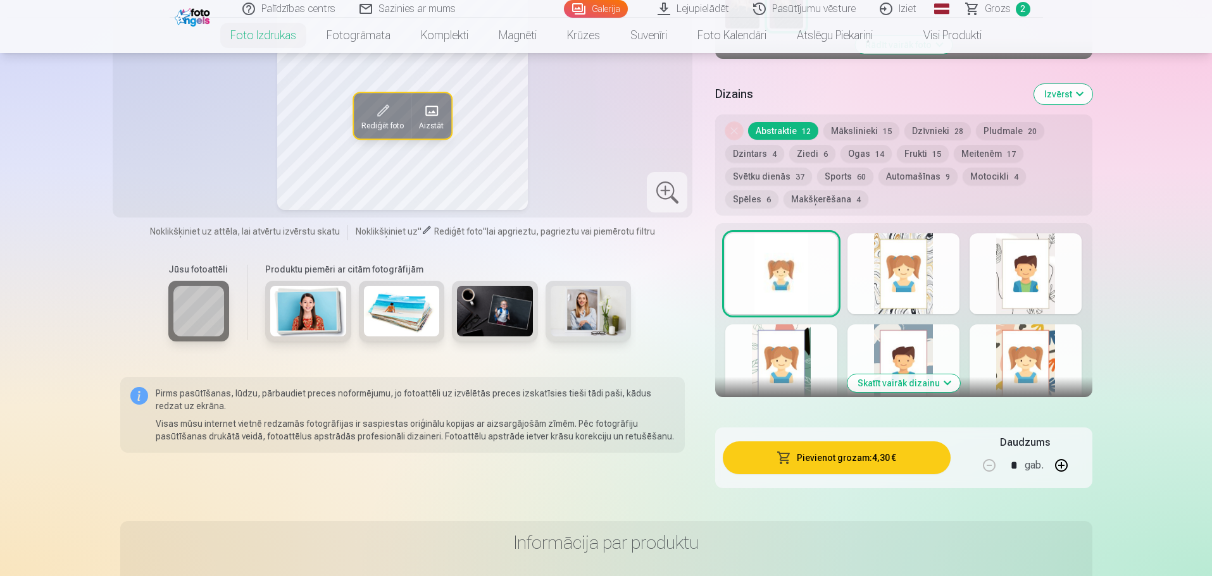
click at [852, 459] on button "Pievienot grozam : 4,30 €" at bounding box center [836, 458] width 227 height 33
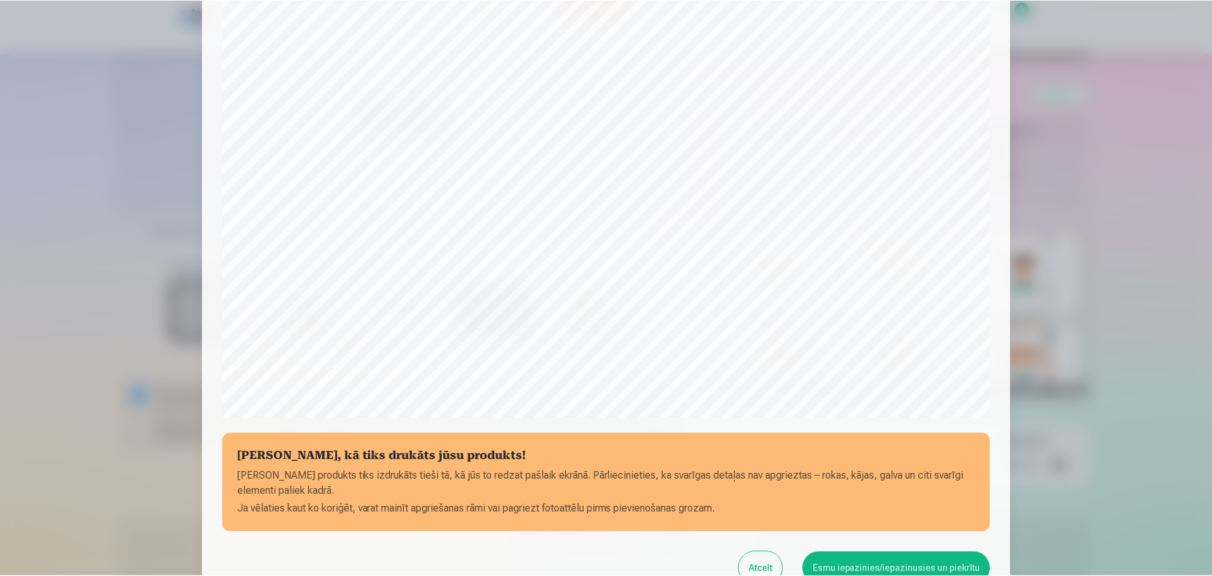
scroll to position [316, 0]
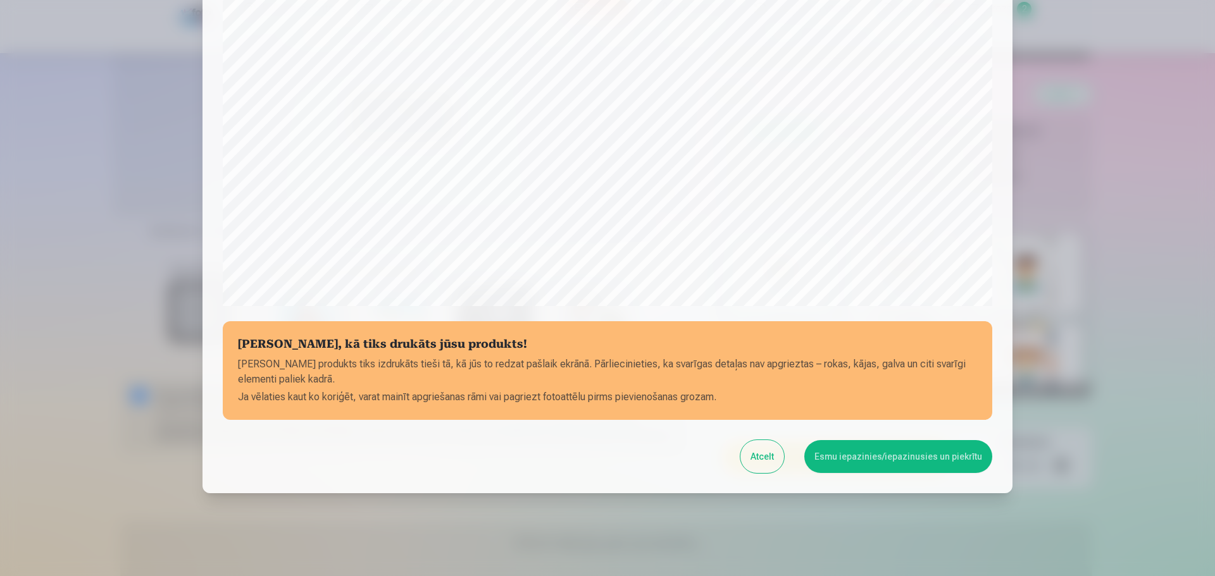
click at [913, 458] on button "Esmu iepazinies/iepazinusies un piekrītu" at bounding box center [898, 456] width 188 height 33
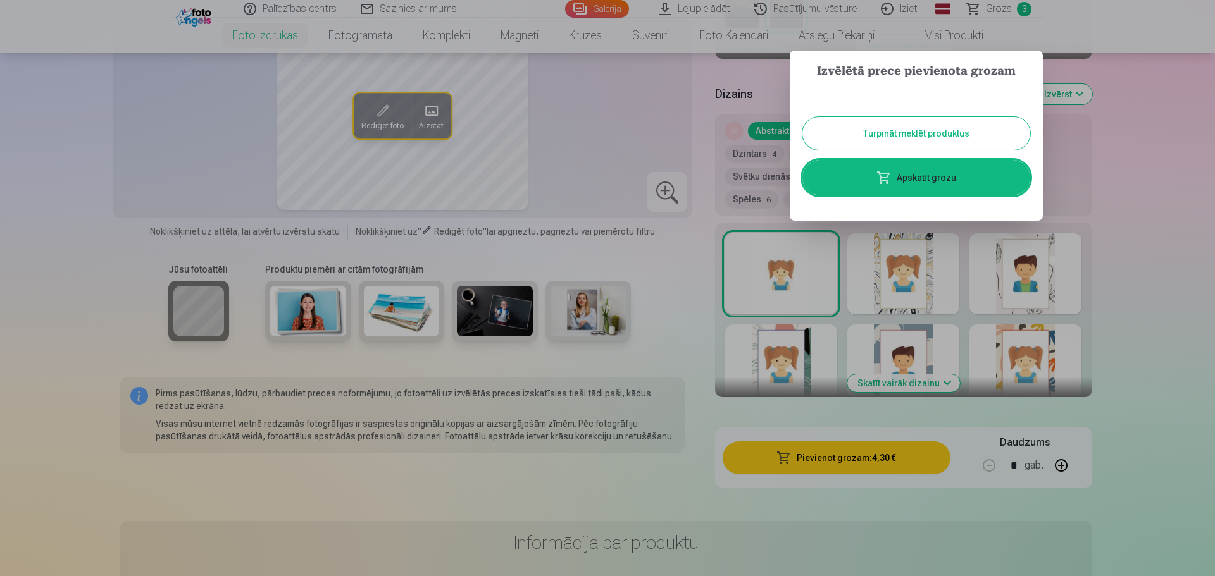
click at [923, 175] on link "Apskatīt grozu" at bounding box center [916, 177] width 228 height 35
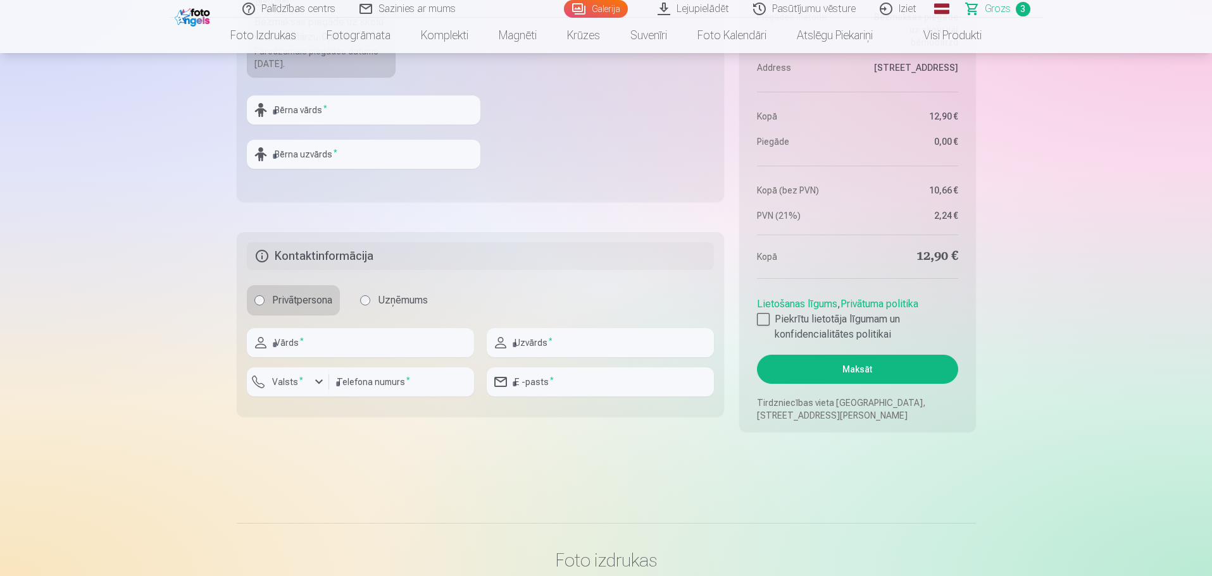
scroll to position [823, 0]
click at [275, 106] on input "text" at bounding box center [364, 107] width 234 height 29
type input "****"
click at [313, 158] on input "text" at bounding box center [364, 151] width 234 height 29
type input "*******"
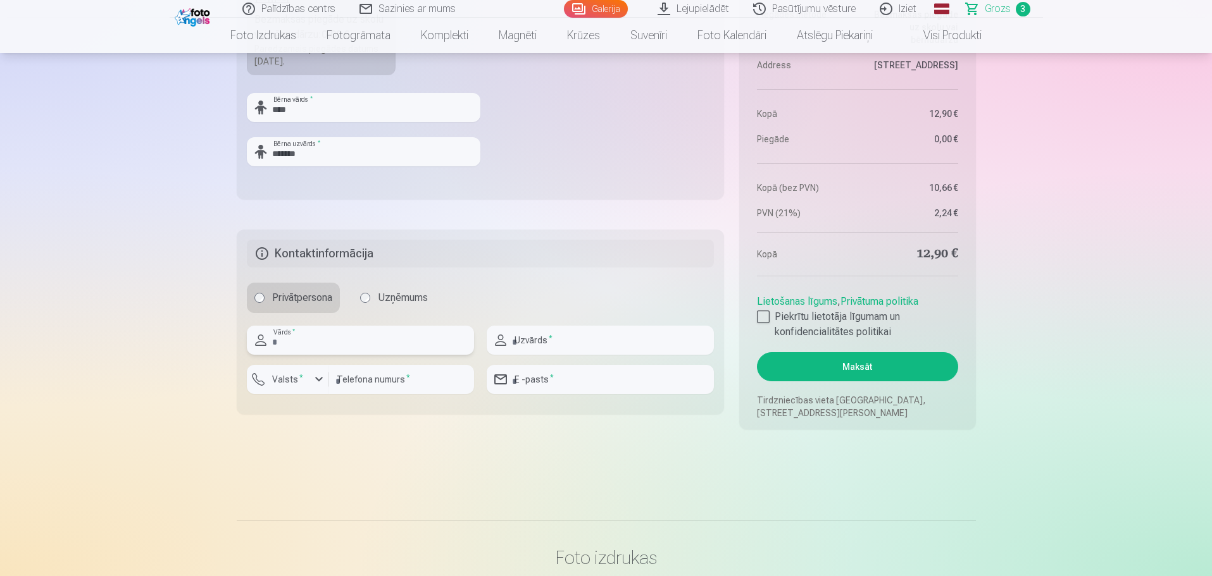
click at [309, 341] on input "text" at bounding box center [360, 340] width 227 height 29
type input "****"
click at [550, 339] on input "text" at bounding box center [600, 340] width 227 height 29
type input "**********"
click at [370, 378] on input "number" at bounding box center [401, 379] width 145 height 29
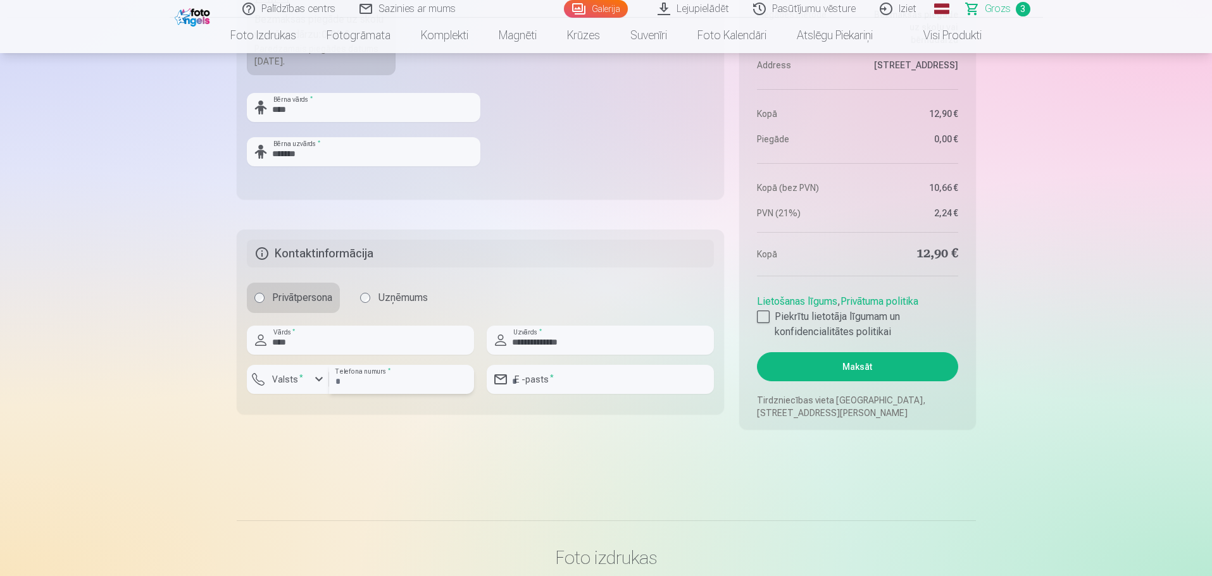
type input "********"
click at [576, 379] on input "email" at bounding box center [600, 379] width 227 height 29
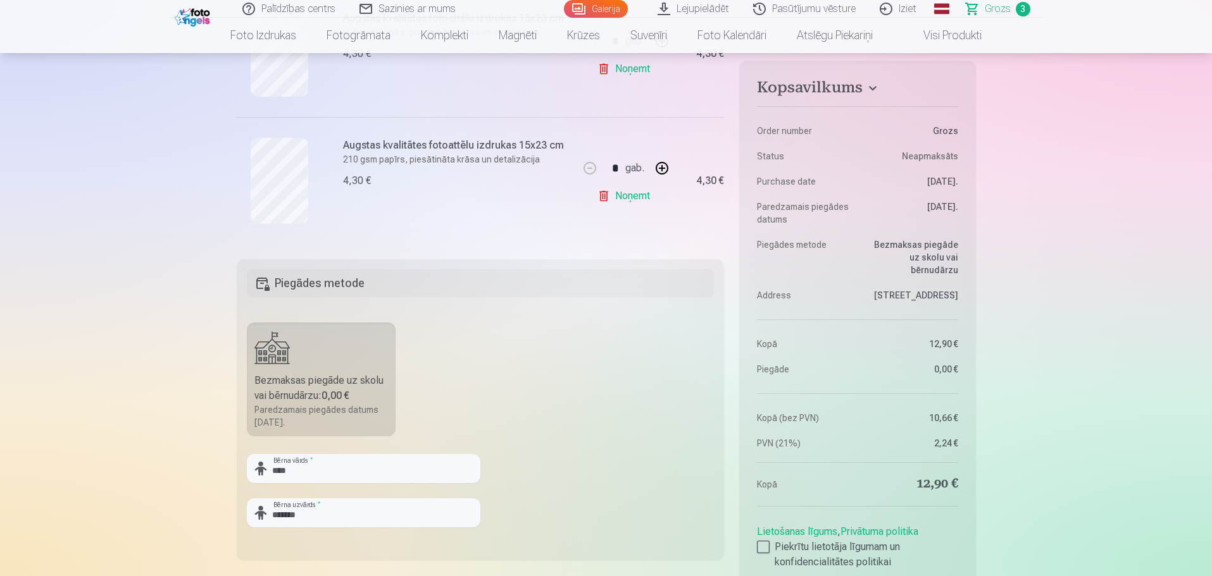
scroll to position [443, 0]
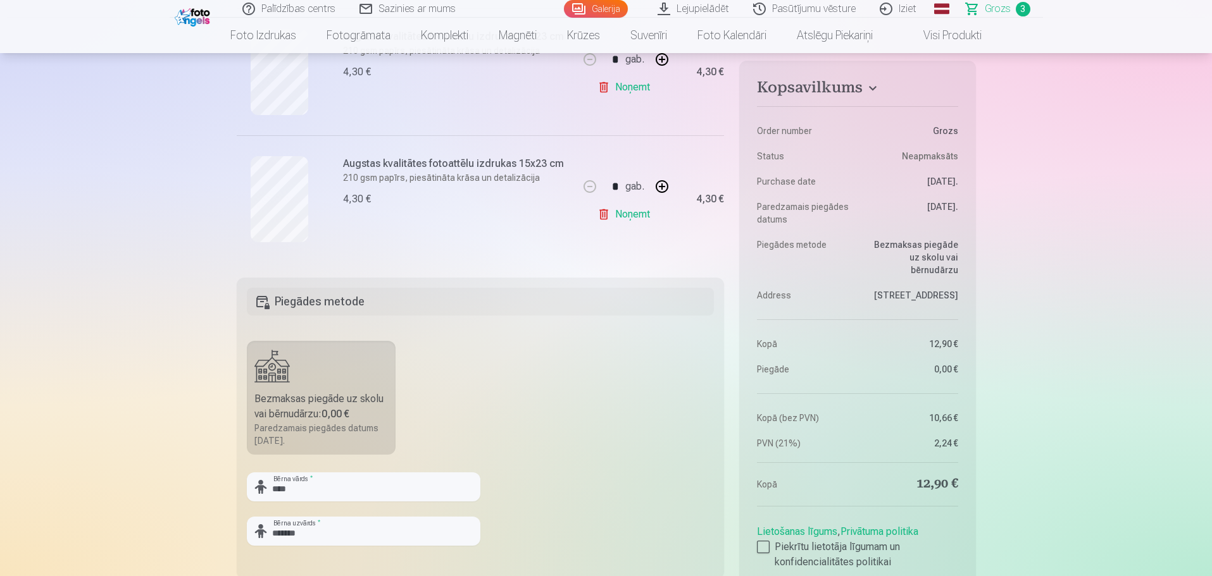
type input "**********"
click at [764, 539] on div "Lietošanas līgums , Privātuma politika Piekrītu lietotāja līgumam un konfidenci…" at bounding box center [857, 545] width 201 height 51
click at [766, 543] on div at bounding box center [763, 547] width 13 height 13
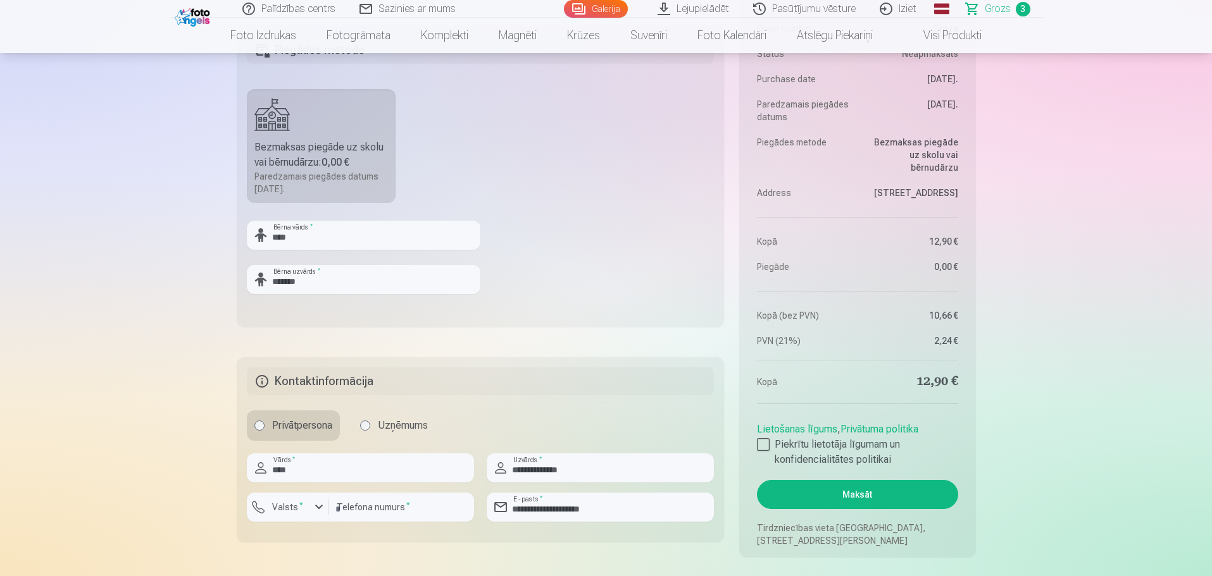
scroll to position [696, 0]
click at [859, 495] on button "Maksāt" at bounding box center [857, 493] width 201 height 29
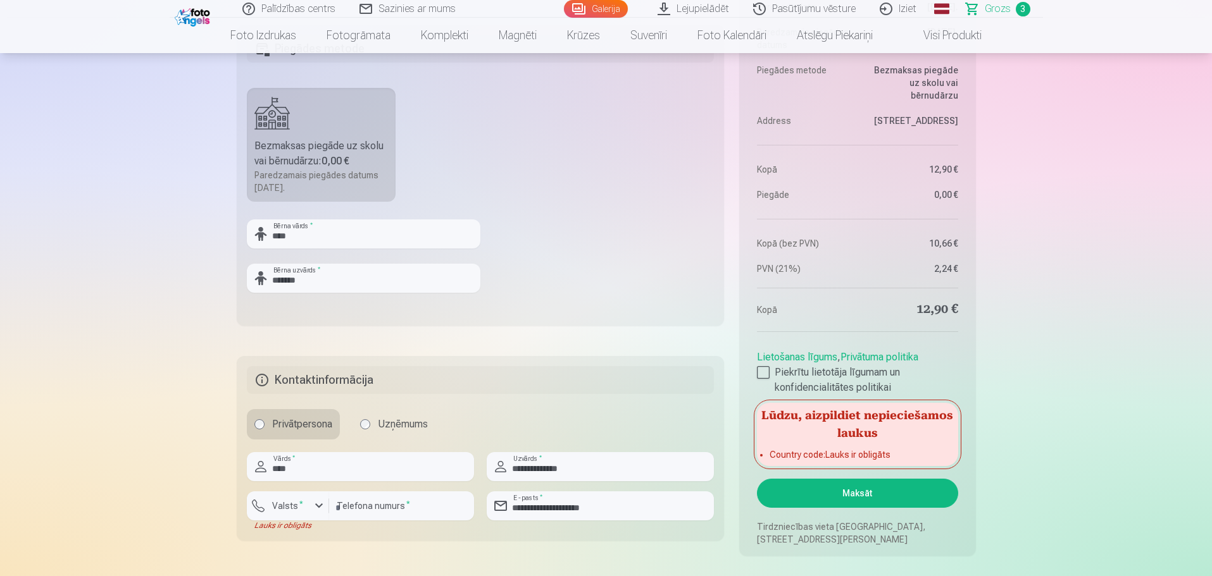
click at [296, 134] on label "Bezmaksas piegāde uz skolu vai bērnudārzu : 0,00 € Paredzamais piegādes datums …" at bounding box center [321, 145] width 149 height 114
click at [311, 505] on div "button" at bounding box center [318, 506] width 15 height 15
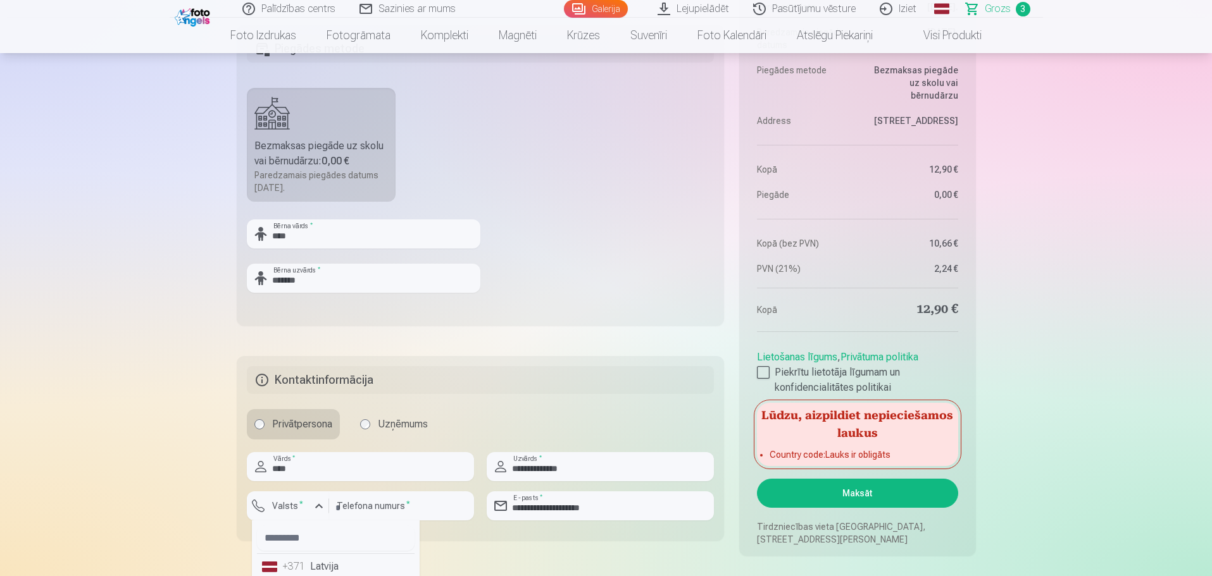
click at [325, 568] on li "+371 Latvija" at bounding box center [336, 566] width 158 height 25
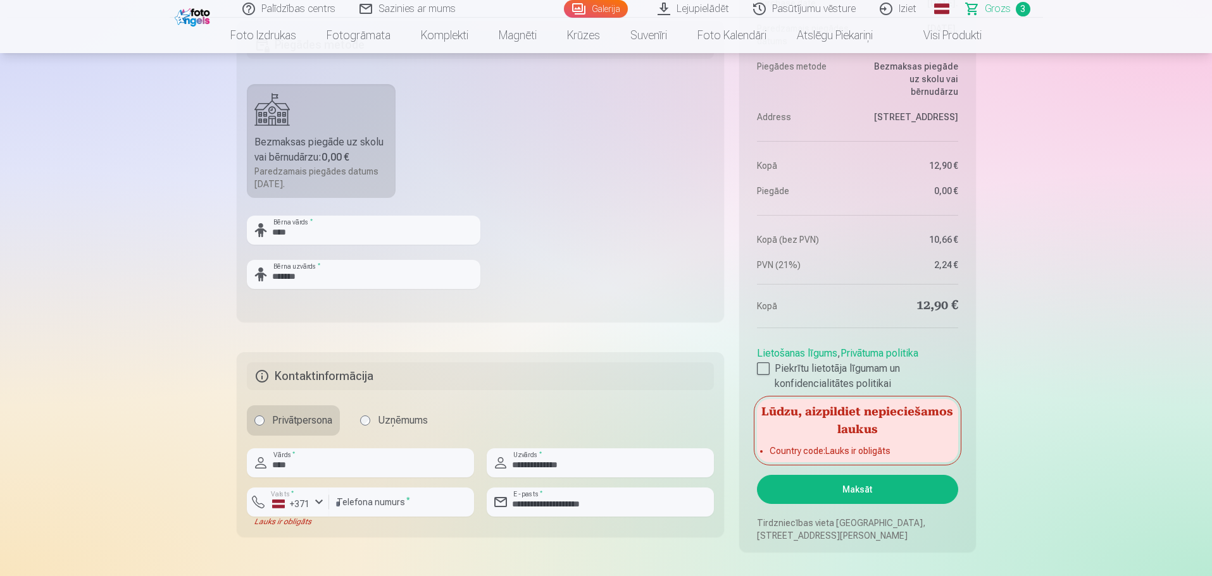
click at [863, 486] on button "Maksāt" at bounding box center [857, 489] width 201 height 29
